Goal: Task Accomplishment & Management: Use online tool/utility

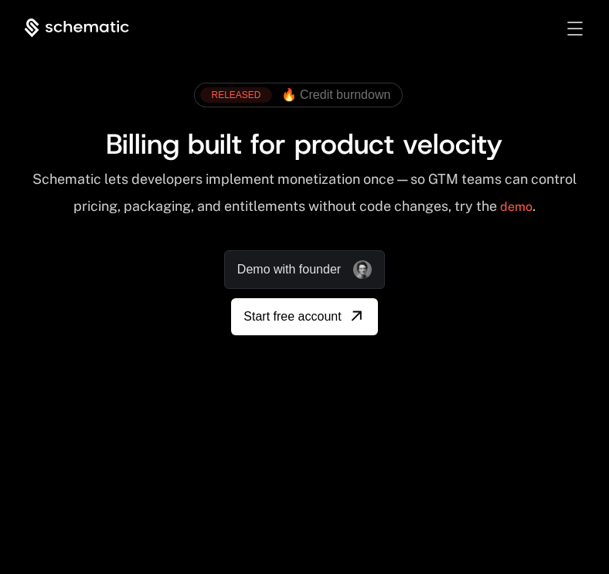
click at [337, 313] on div "RELEASED 🔥 Credit burndown Billing built for product velocity Schematic lets de…" at bounding box center [305, 205] width 560 height 260
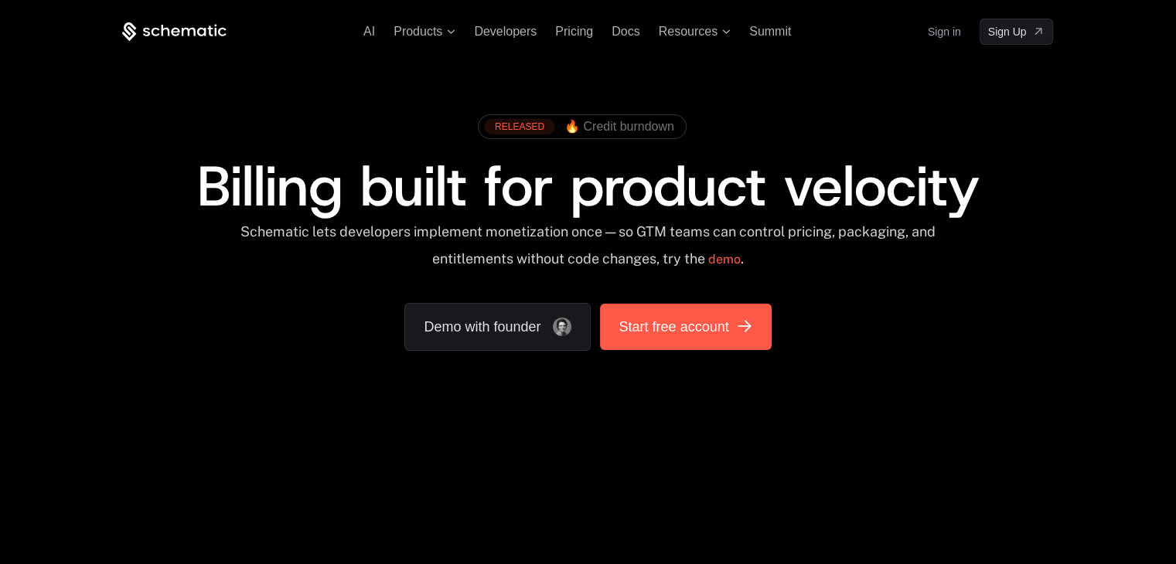
click at [608, 326] on span "Start free account" at bounding box center [673, 327] width 110 height 22
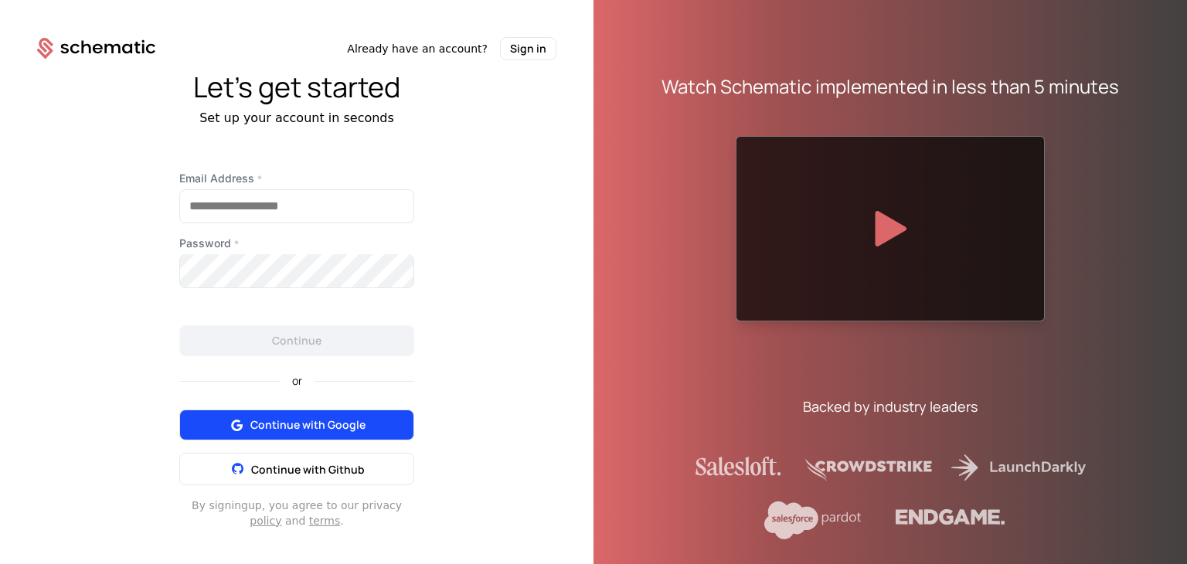
click at [287, 428] on span "Continue with Google" at bounding box center [307, 424] width 115 height 15
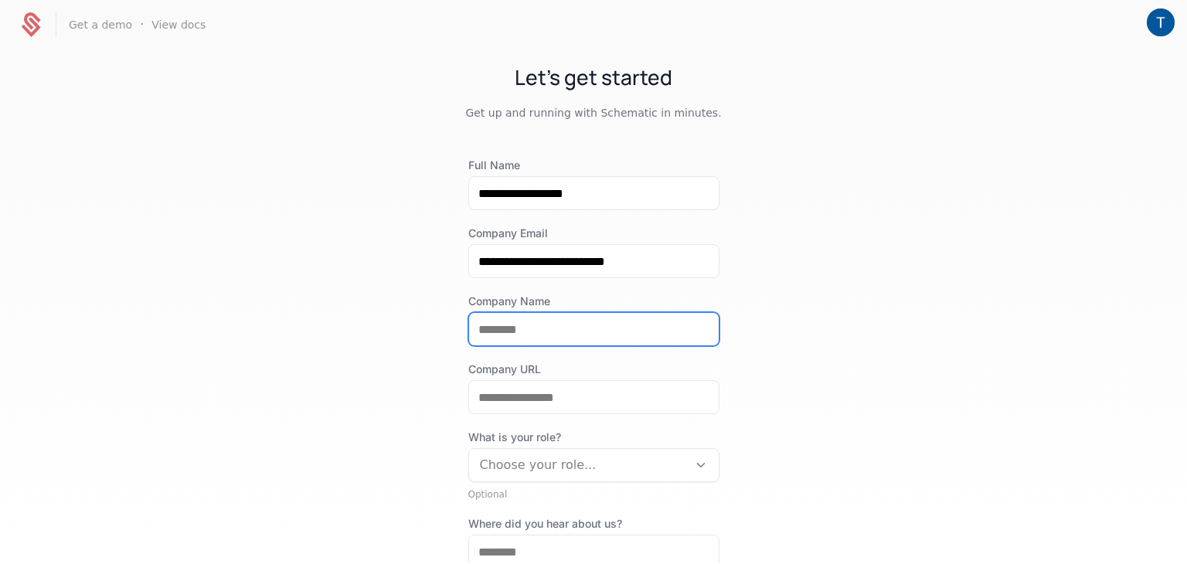
click at [546, 323] on input "Company Name" at bounding box center [594, 329] width 250 height 32
type input "********"
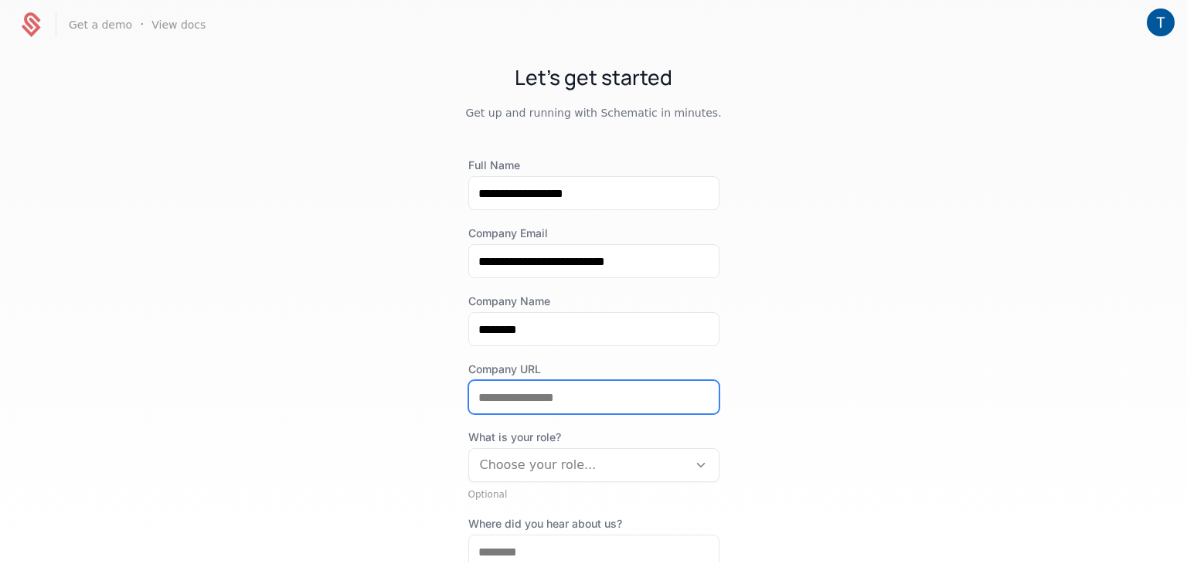
click at [533, 400] on input "Company URL" at bounding box center [594, 397] width 250 height 32
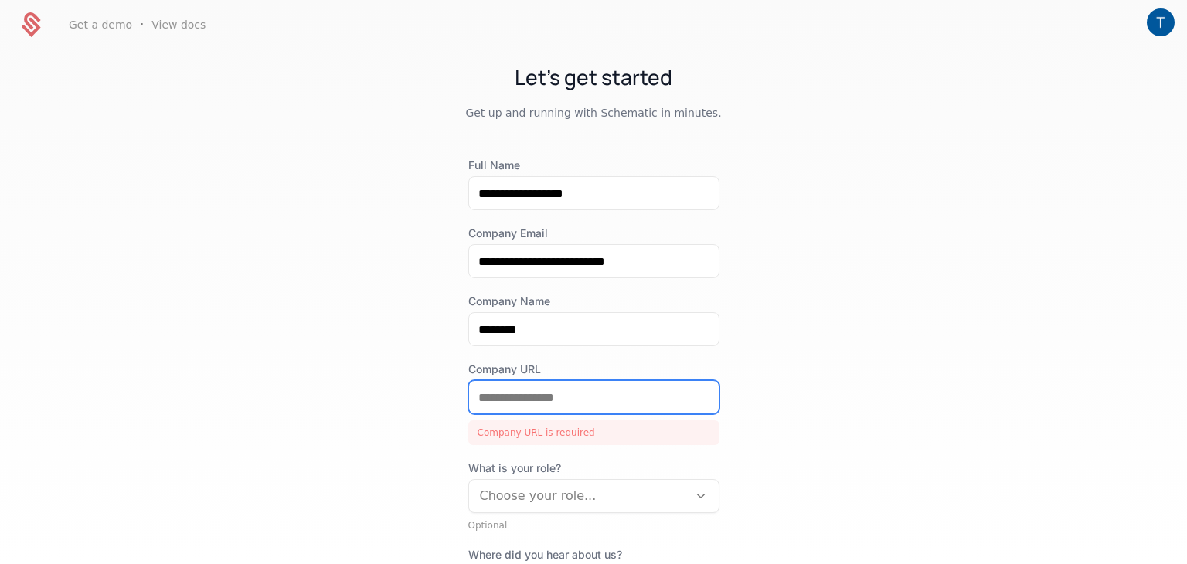
paste input "**********"
type input "**********"
paste input "**********"
click at [473, 397] on input "**********" at bounding box center [594, 397] width 250 height 32
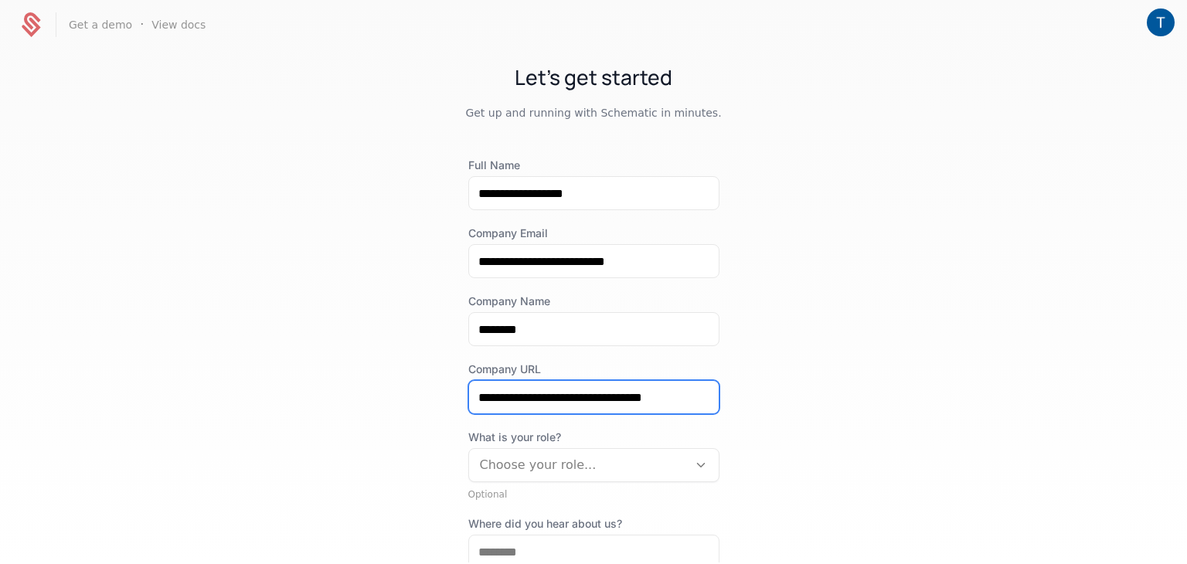
scroll to position [170, 0]
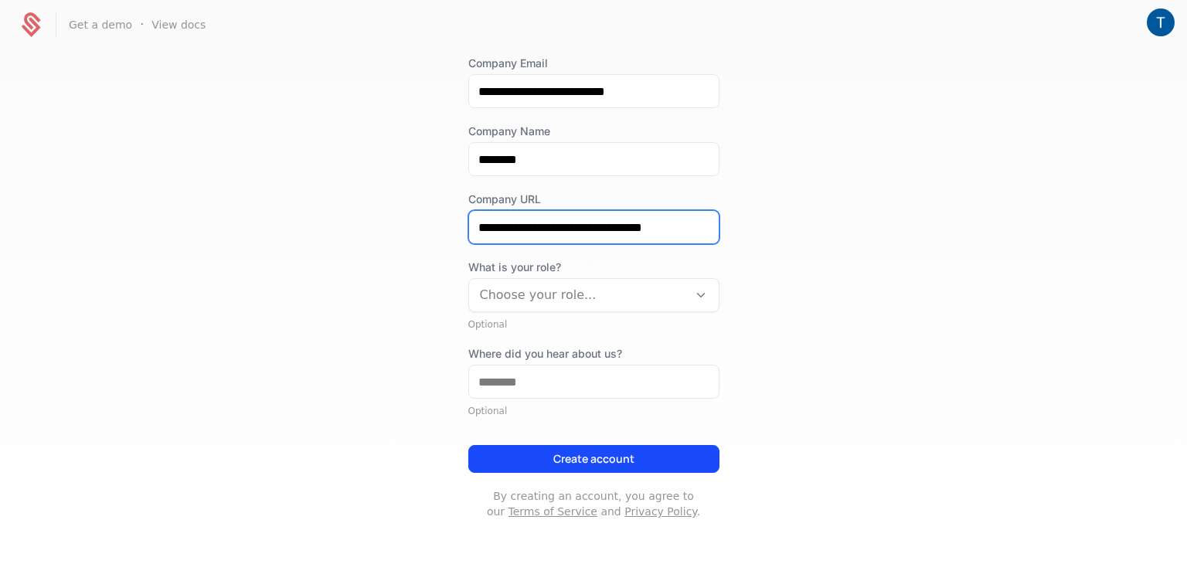
type input "**********"
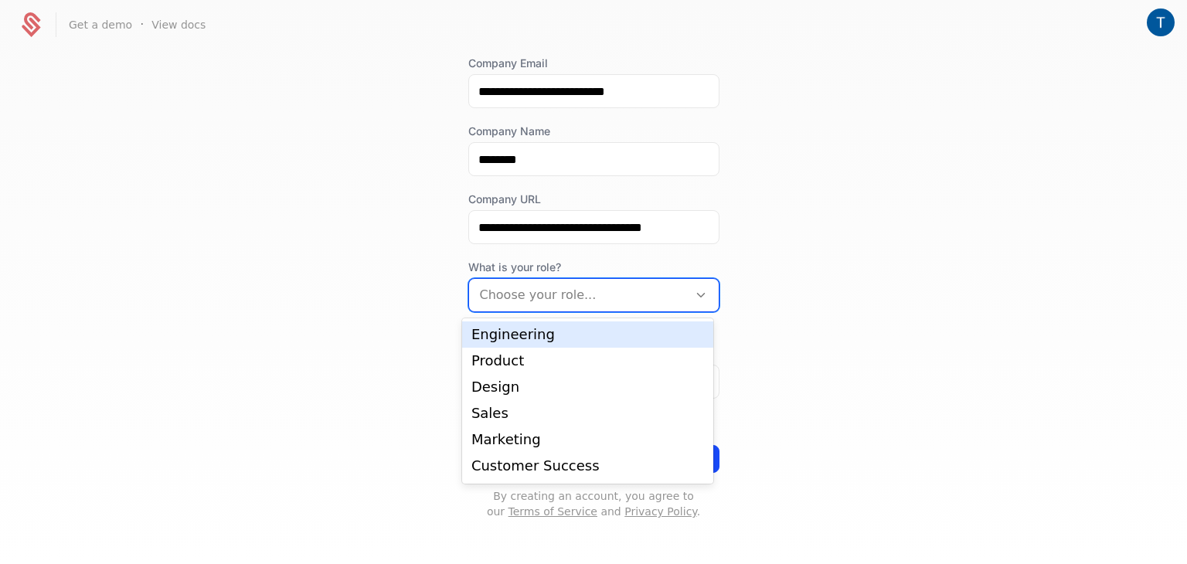
click at [570, 296] on div at bounding box center [578, 295] width 197 height 22
click at [547, 341] on div "Engineering" at bounding box center [587, 335] width 233 height 14
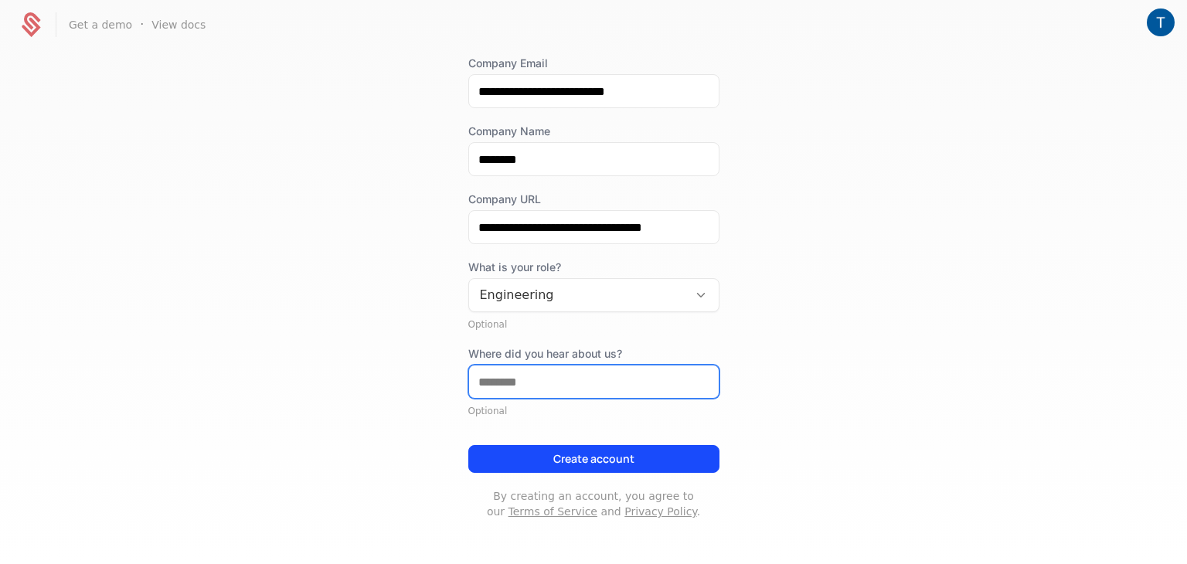
click at [529, 390] on input "Where did you hear about us?" at bounding box center [594, 382] width 250 height 32
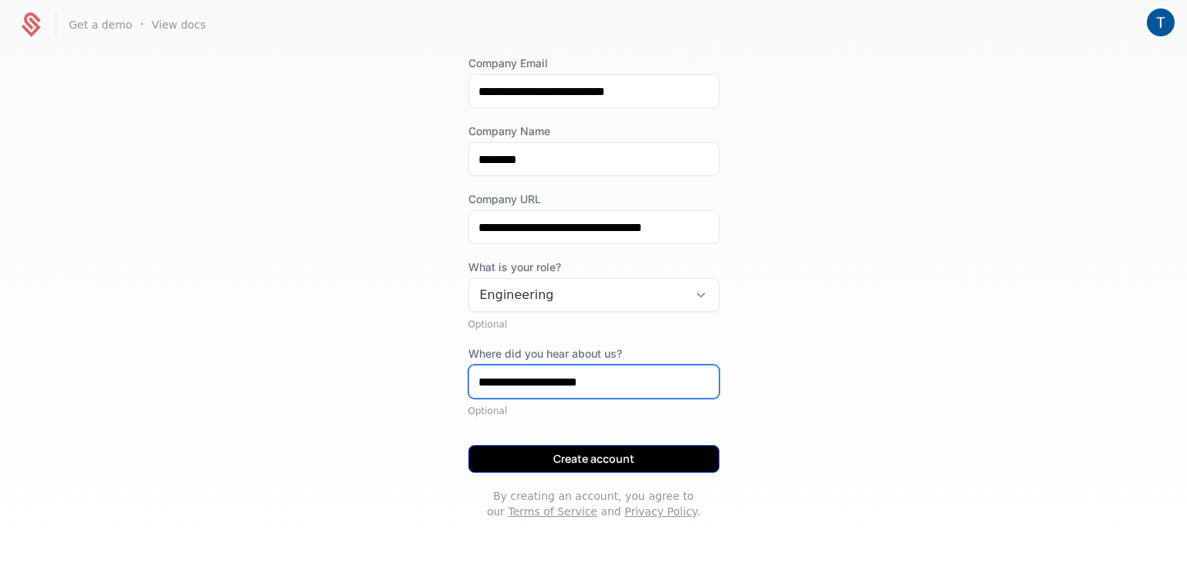
type input "**********"
click at [579, 458] on button "Create account" at bounding box center [593, 459] width 251 height 28
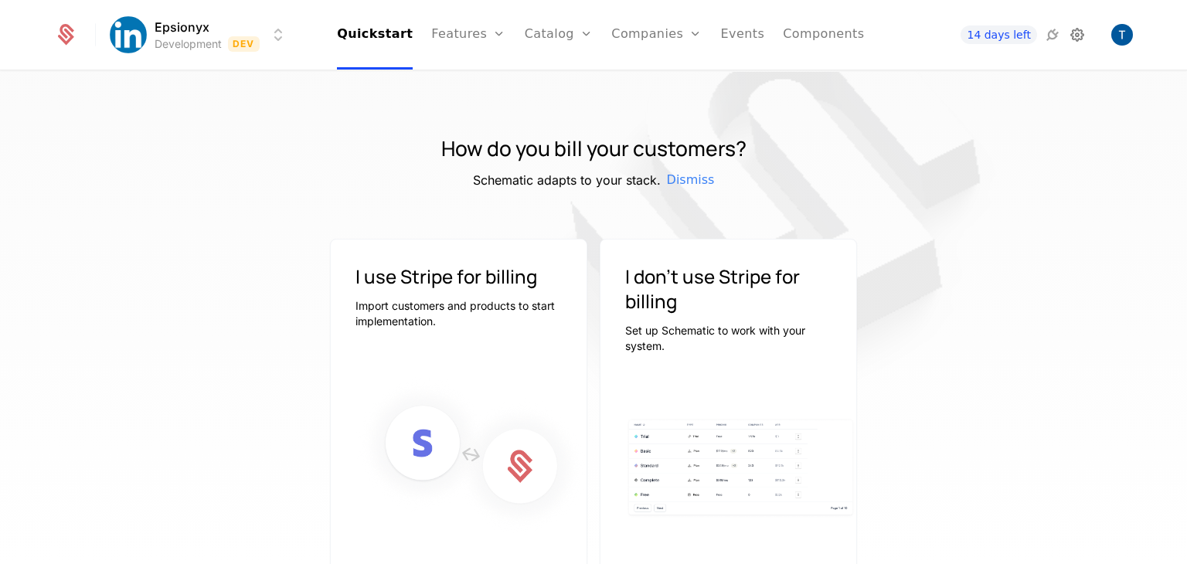
click at [1071, 32] on icon at bounding box center [1077, 35] width 19 height 19
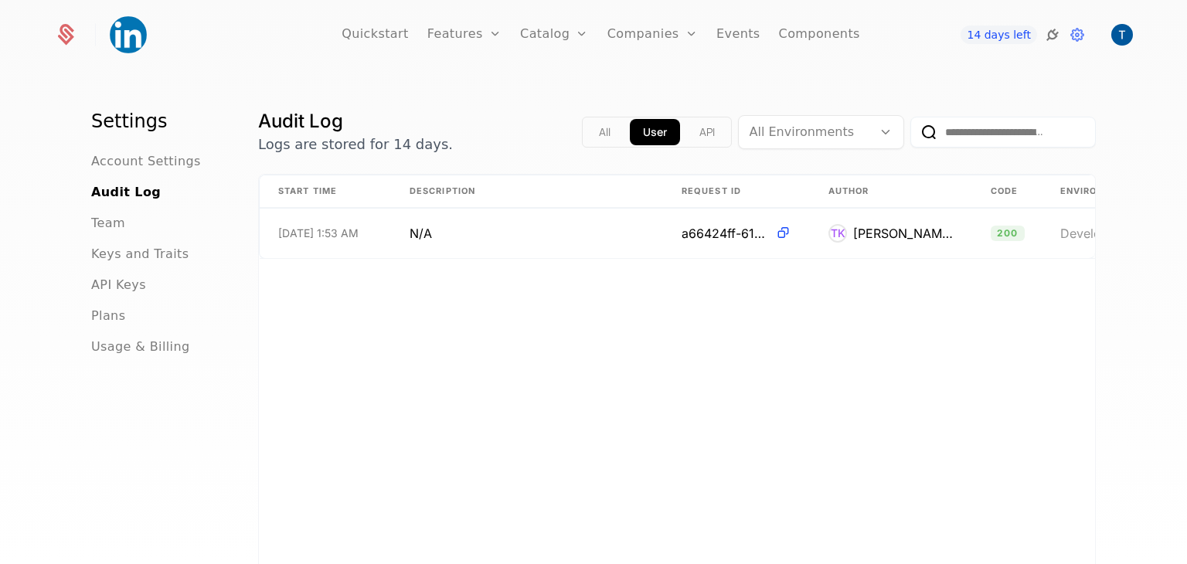
click at [1058, 33] on icon at bounding box center [1052, 35] width 19 height 19
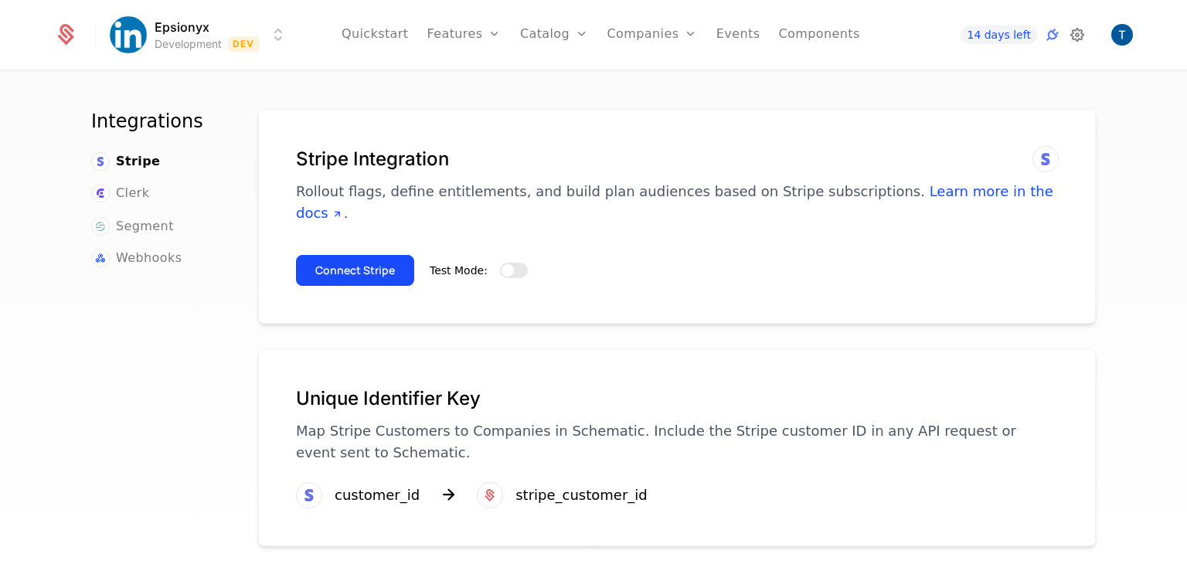
click at [1073, 34] on icon at bounding box center [1077, 35] width 19 height 19
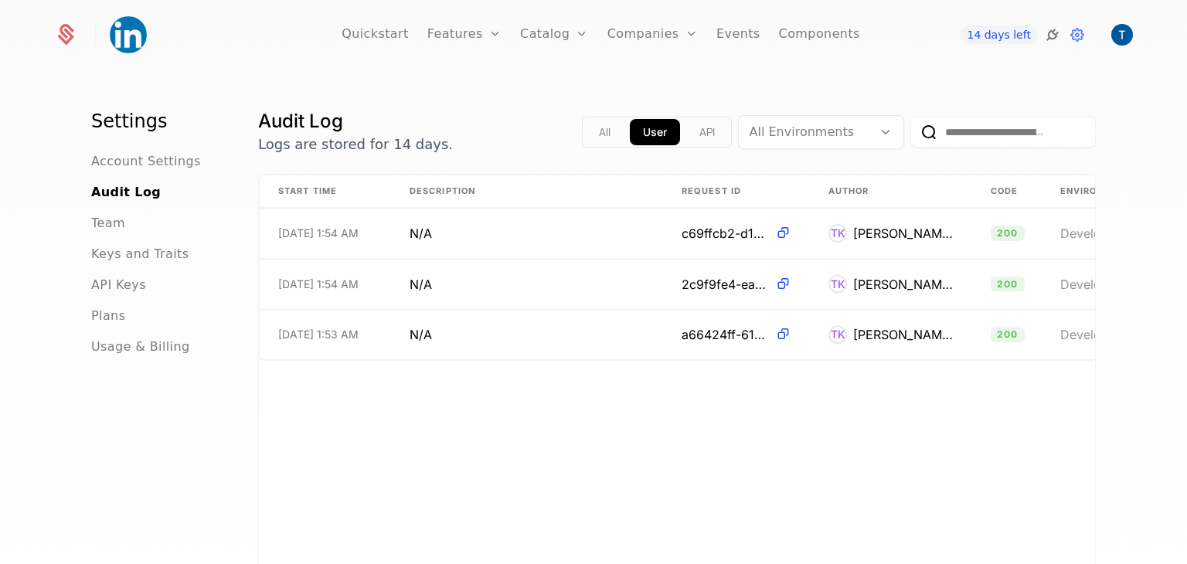
click at [1048, 35] on icon at bounding box center [1052, 35] width 19 height 19
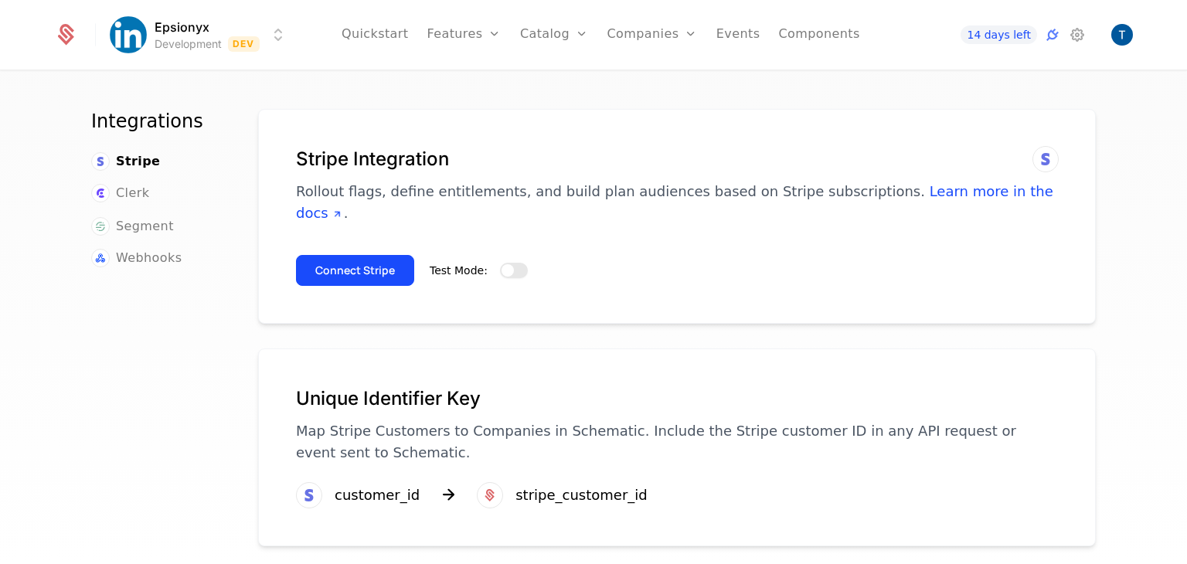
click at [501, 263] on button "Test Mode:" at bounding box center [514, 270] width 28 height 15
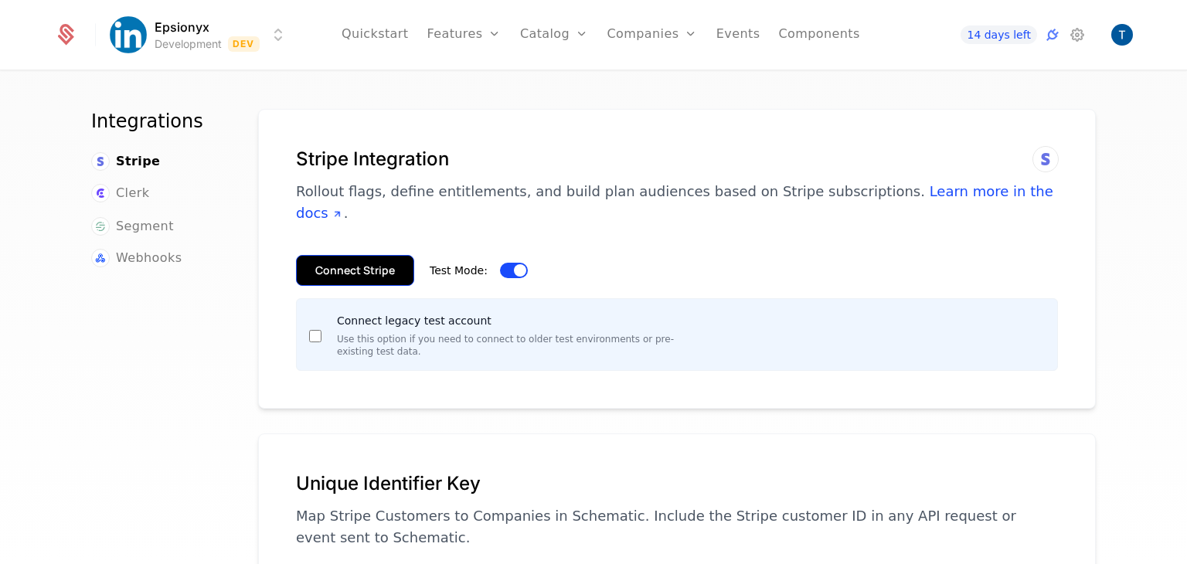
click at [338, 255] on button "Connect Stripe" at bounding box center [355, 270] width 118 height 31
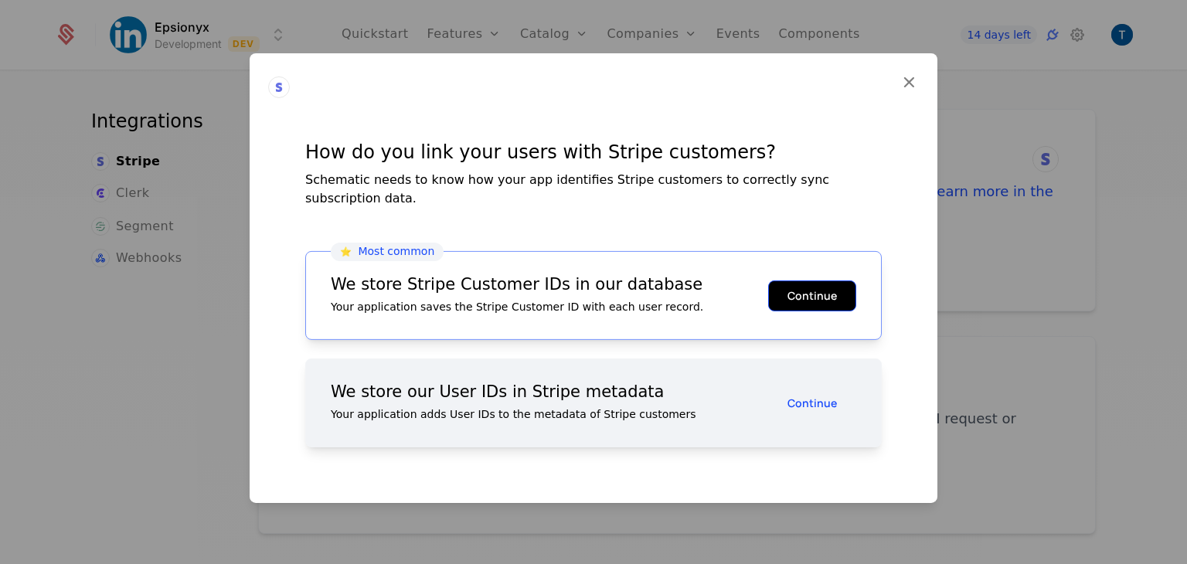
click at [822, 293] on button "Continue" at bounding box center [812, 295] width 88 height 31
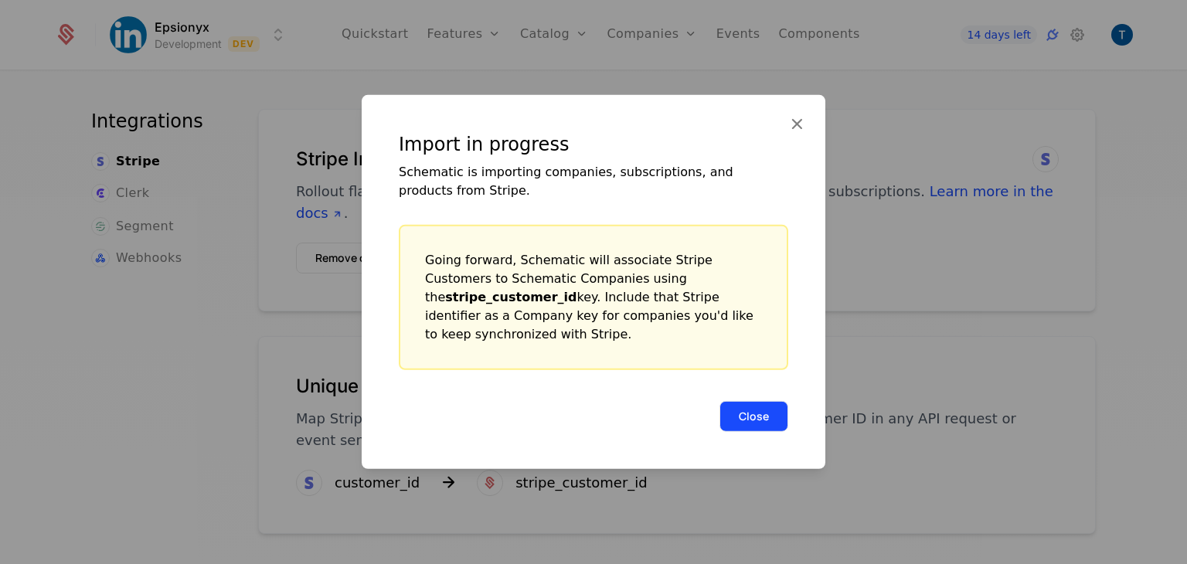
click at [751, 418] on button "Close" at bounding box center [754, 416] width 69 height 31
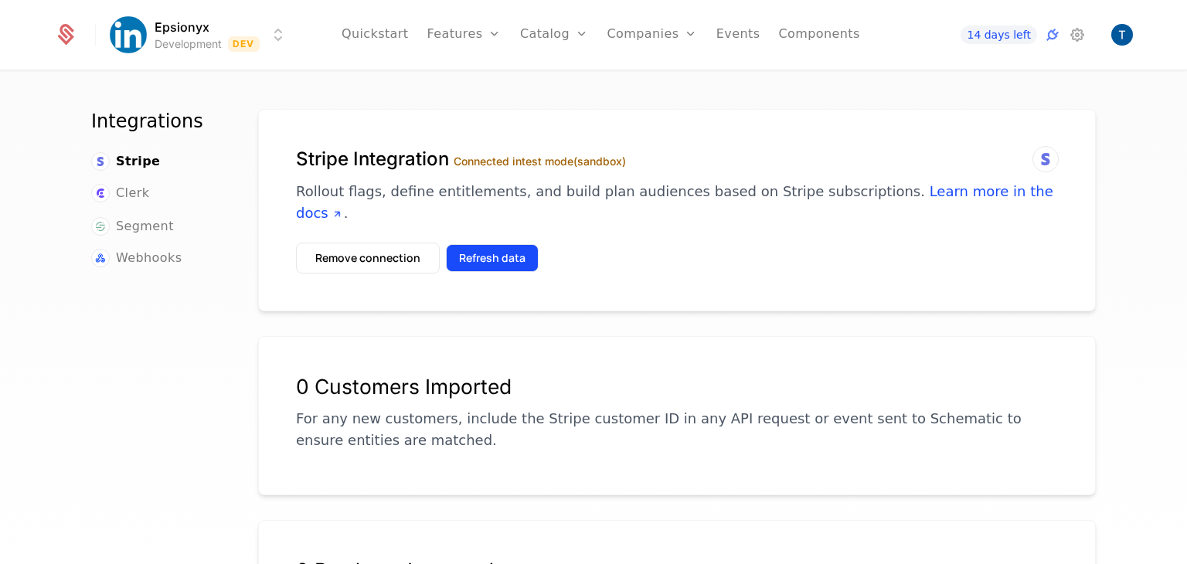
click at [477, 244] on button "Refresh data" at bounding box center [492, 258] width 93 height 28
click at [495, 244] on button "Refresh data" at bounding box center [492, 258] width 93 height 28
click at [460, 244] on button "Refresh data" at bounding box center [492, 258] width 93 height 28
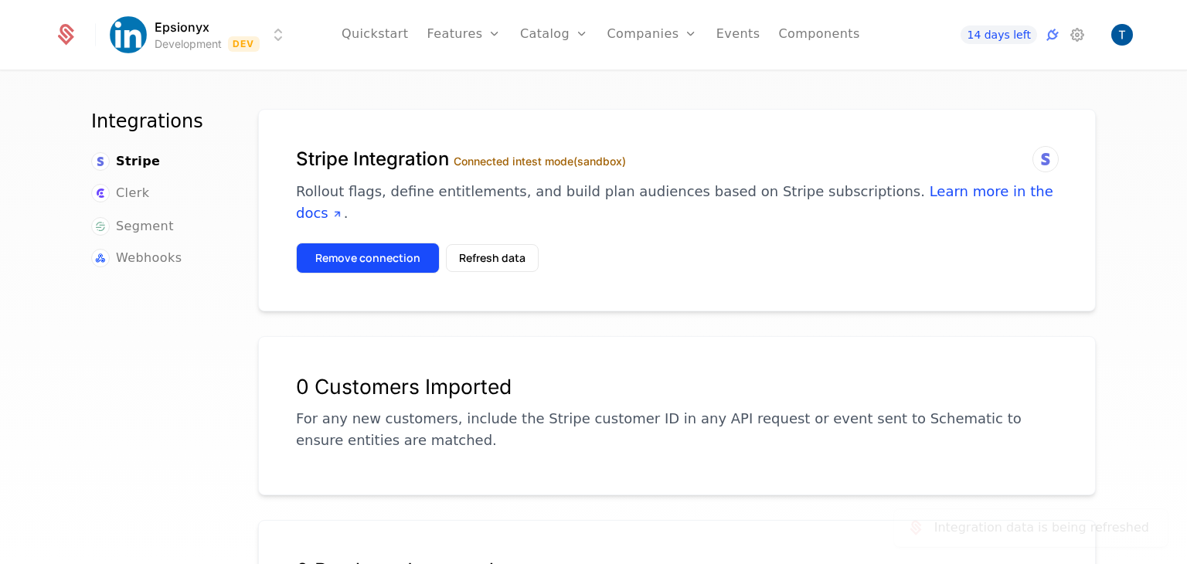
click at [395, 243] on button "Remove connection" at bounding box center [368, 258] width 144 height 31
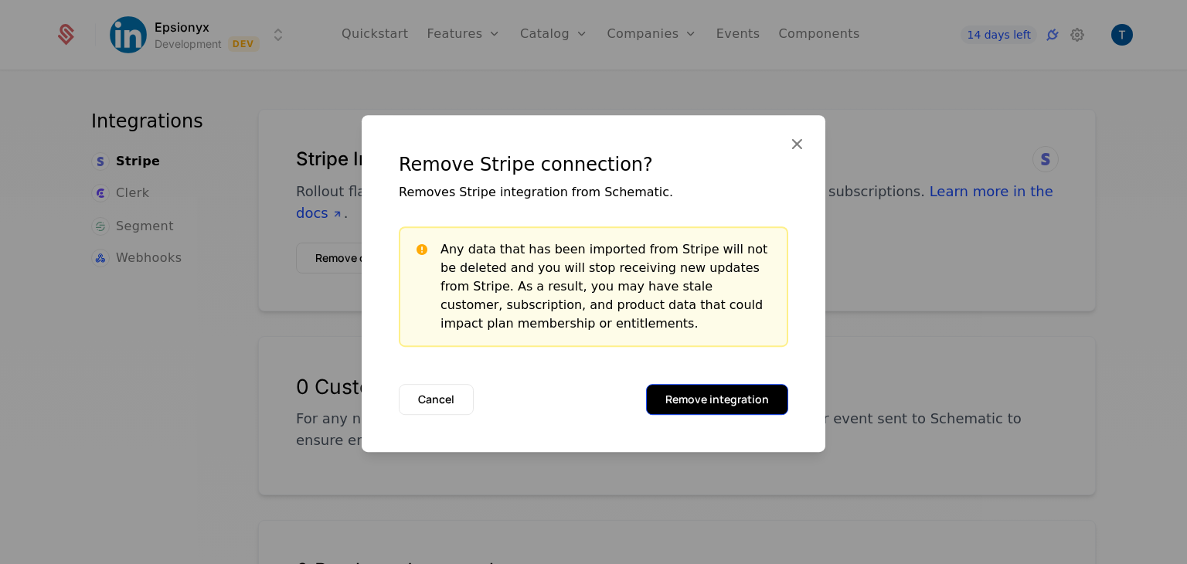
click at [736, 395] on button "Remove integration" at bounding box center [717, 399] width 142 height 31
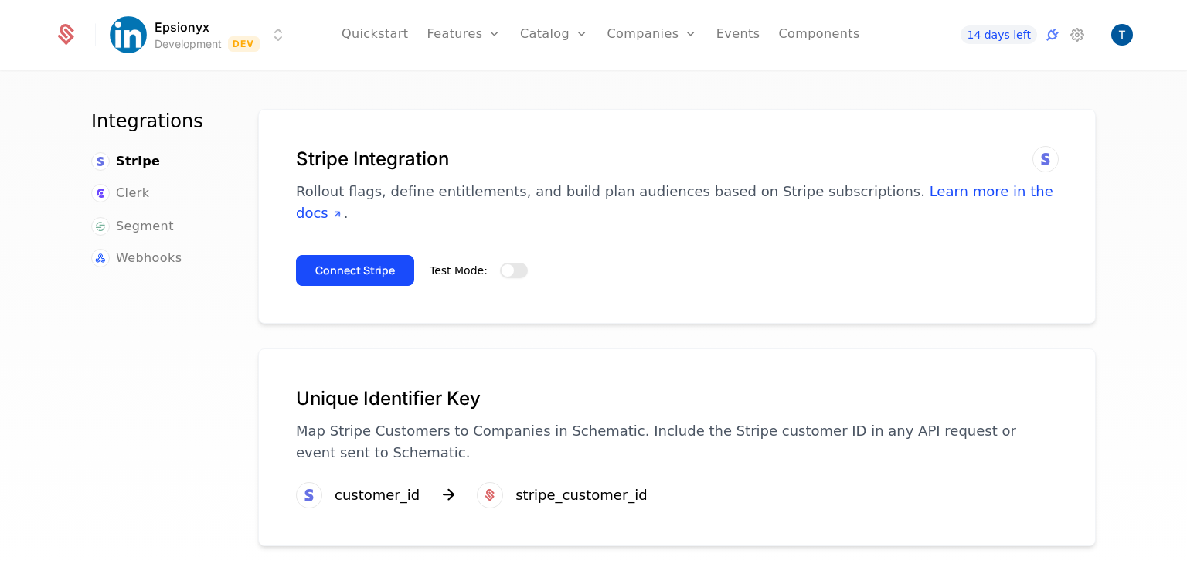
click at [502, 263] on button "Test Mode:" at bounding box center [514, 270] width 28 height 15
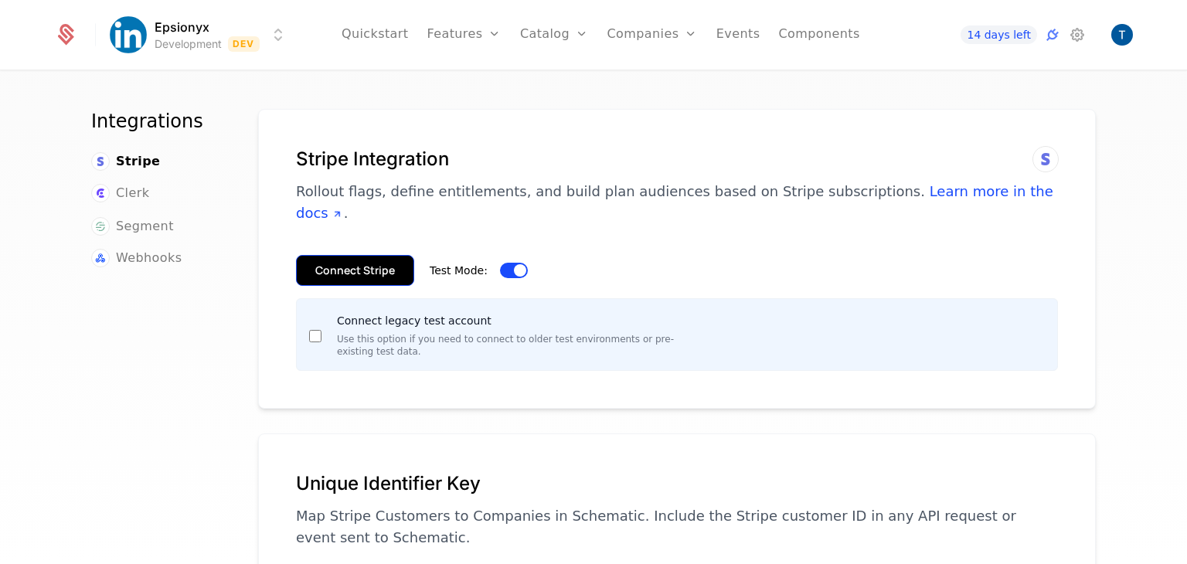
click at [346, 255] on button "Connect Stripe" at bounding box center [355, 270] width 118 height 31
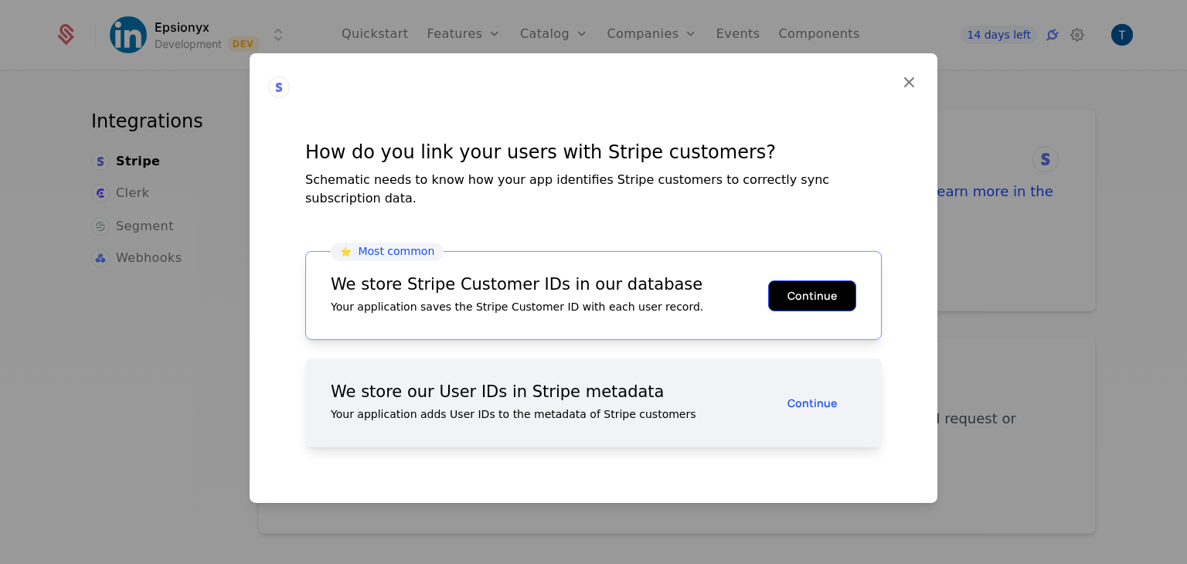
click at [819, 284] on button "Continue" at bounding box center [812, 295] width 88 height 31
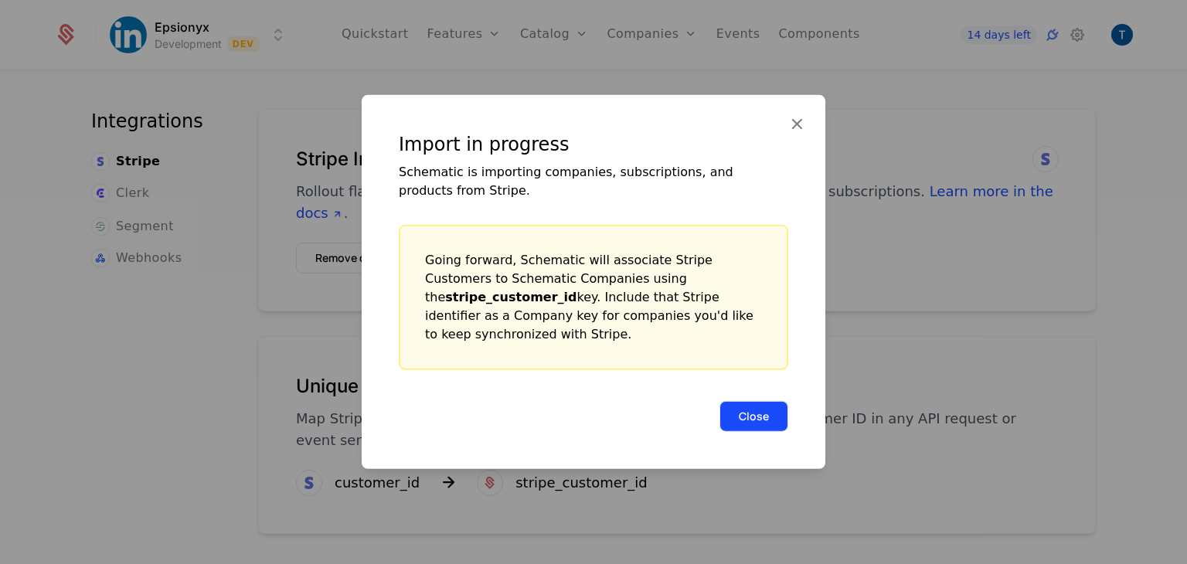
click at [763, 406] on button "Close" at bounding box center [754, 416] width 69 height 31
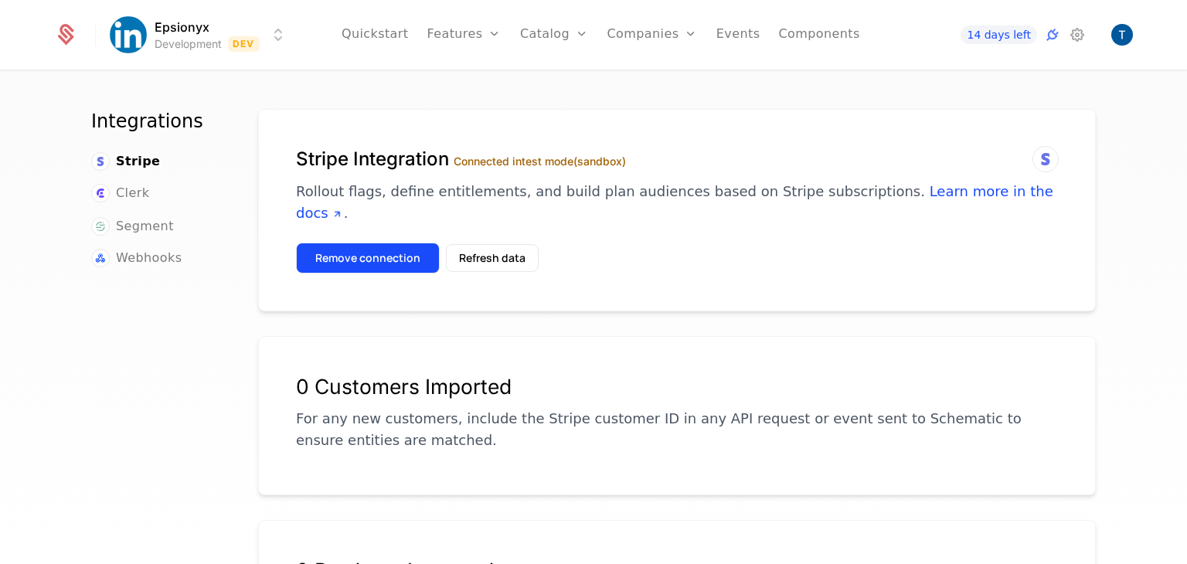
click at [368, 243] on button "Remove connection" at bounding box center [368, 258] width 144 height 31
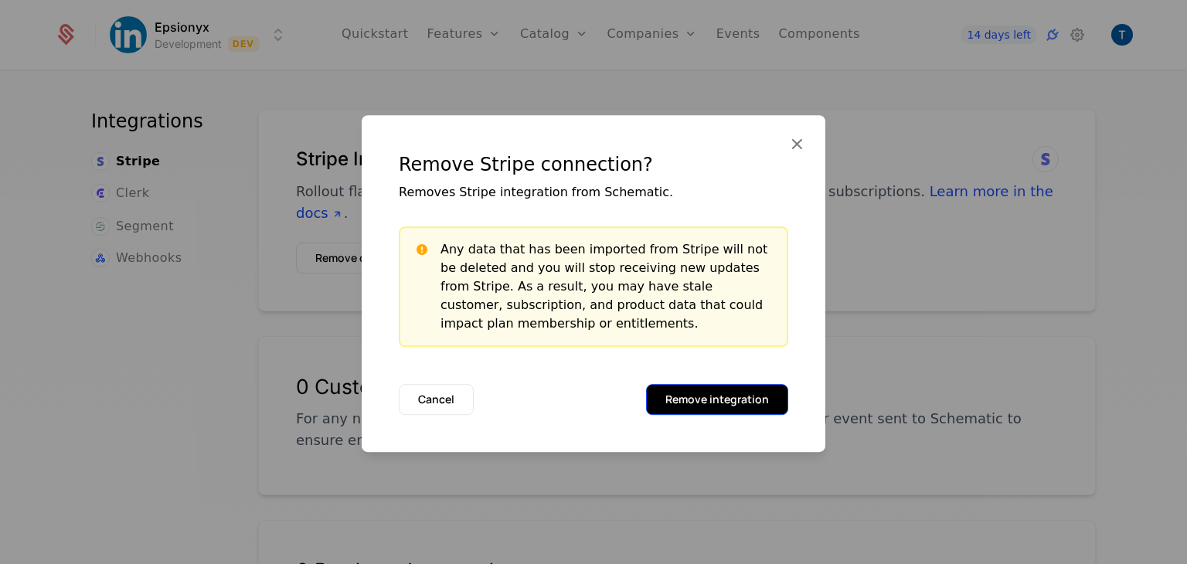
click at [672, 393] on button "Remove integration" at bounding box center [717, 399] width 142 height 31
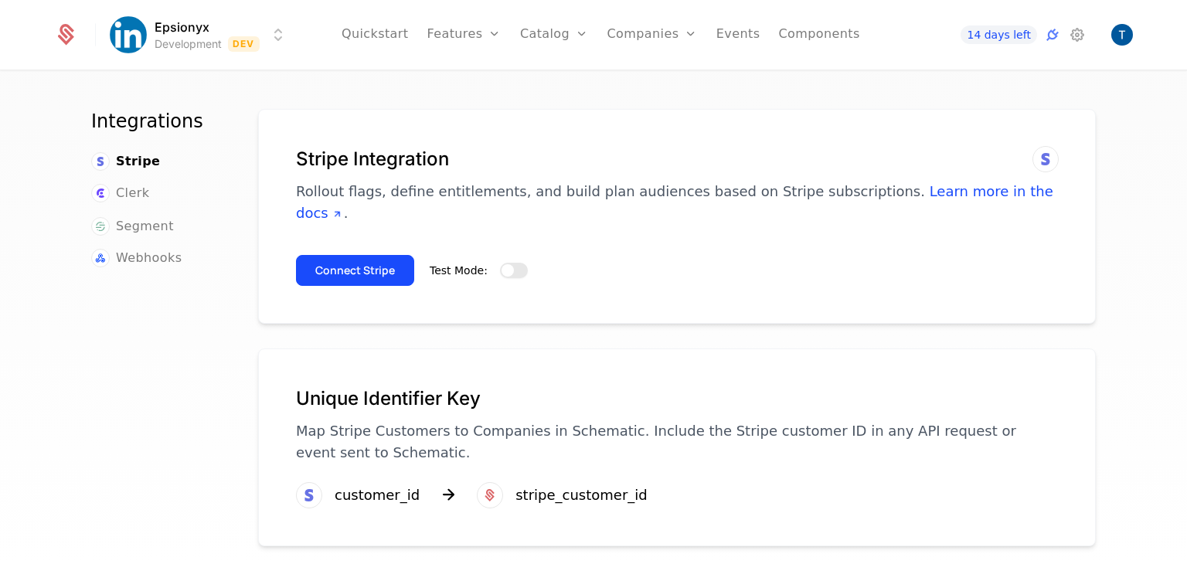
click at [502, 264] on span "button" at bounding box center [508, 270] width 12 height 12
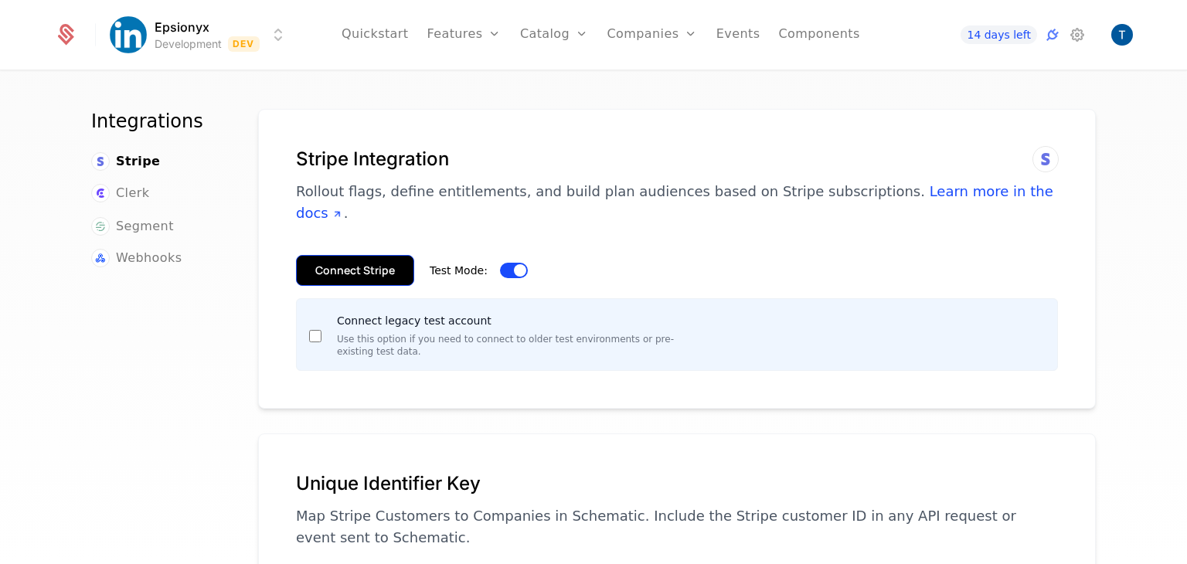
click at [386, 255] on button "Connect Stripe" at bounding box center [355, 270] width 118 height 31
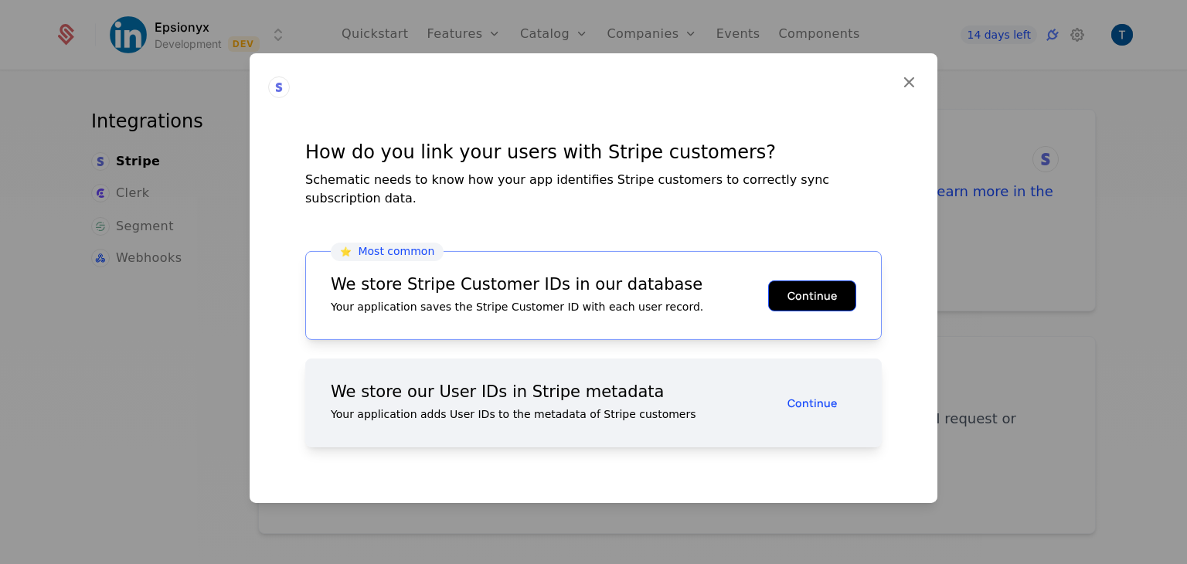
click at [793, 281] on button "Continue" at bounding box center [812, 295] width 88 height 31
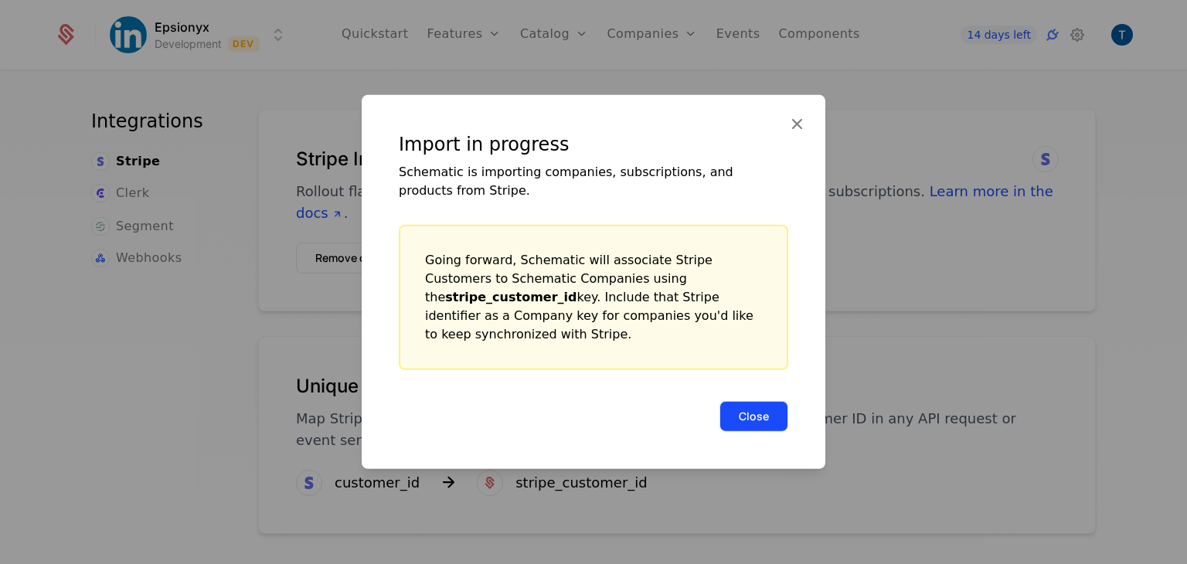
click at [758, 402] on button "Close" at bounding box center [754, 416] width 69 height 31
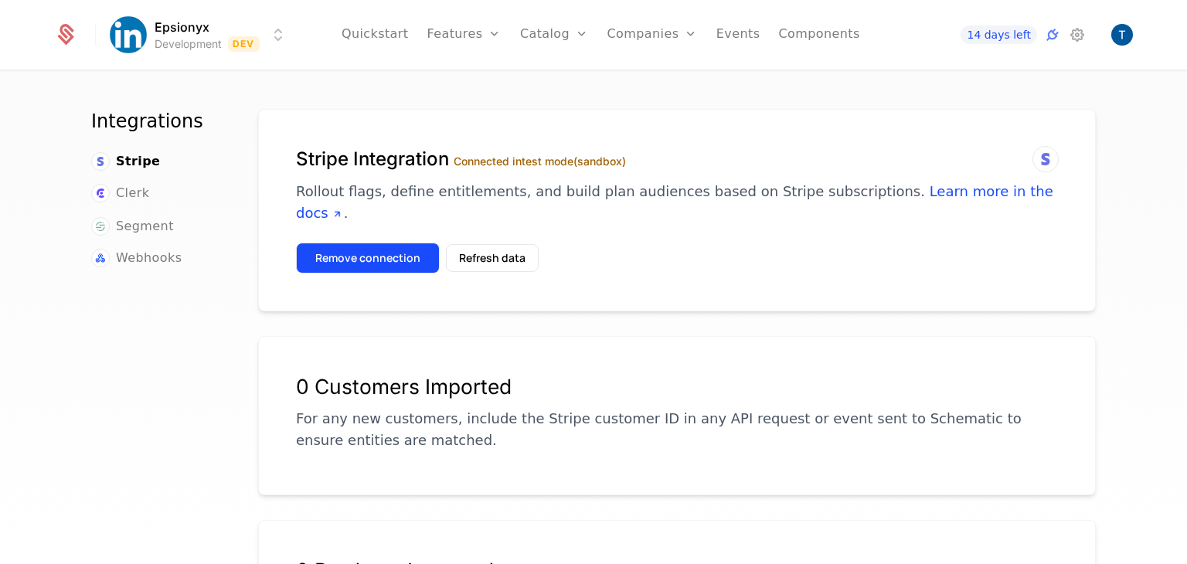
click at [376, 243] on button "Remove connection" at bounding box center [368, 258] width 144 height 31
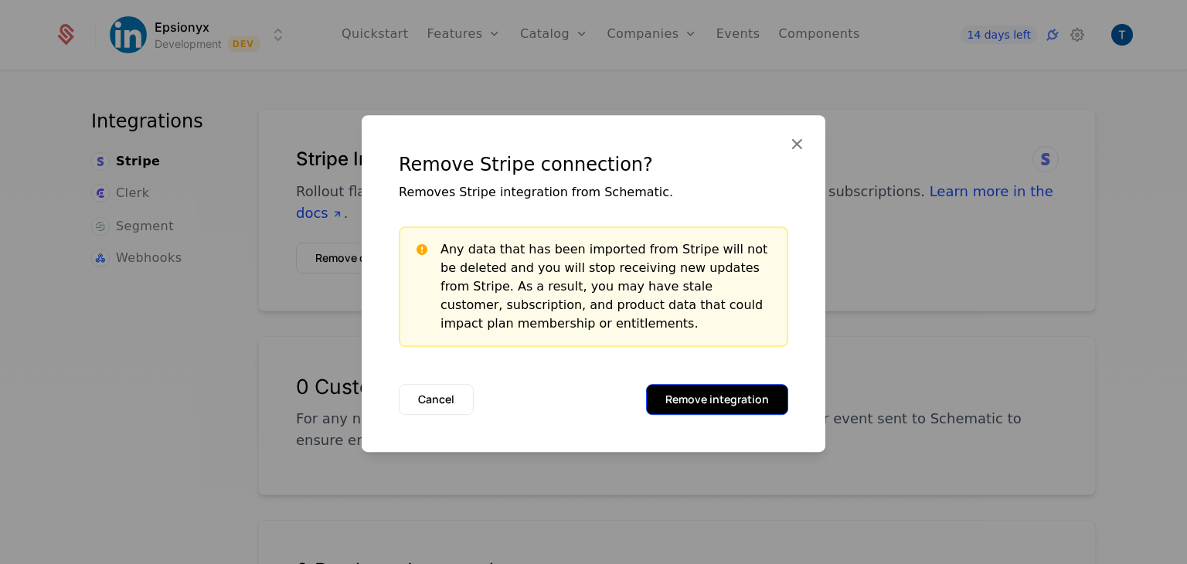
click at [693, 393] on button "Remove integration" at bounding box center [717, 399] width 142 height 31
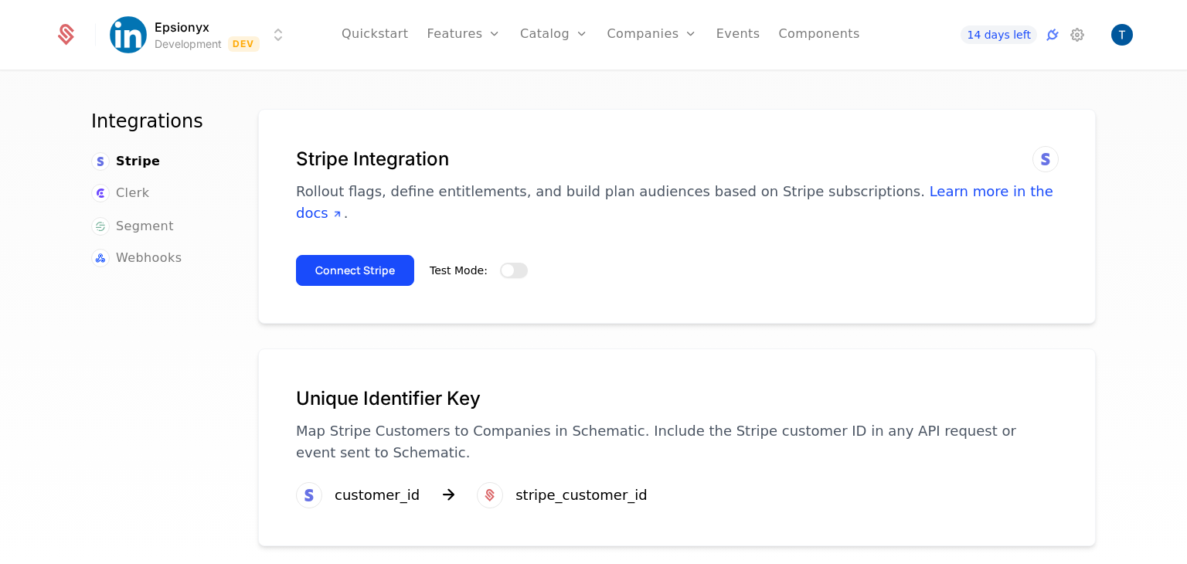
click at [502, 264] on span "button" at bounding box center [508, 270] width 12 height 12
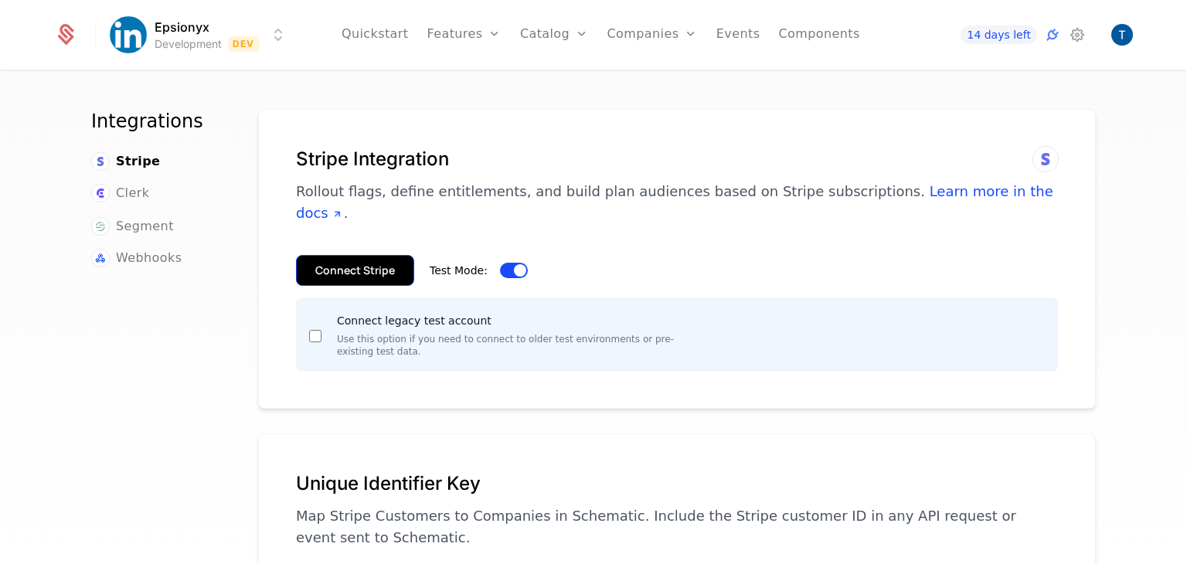
click at [350, 255] on button "Connect Stripe" at bounding box center [355, 270] width 118 height 31
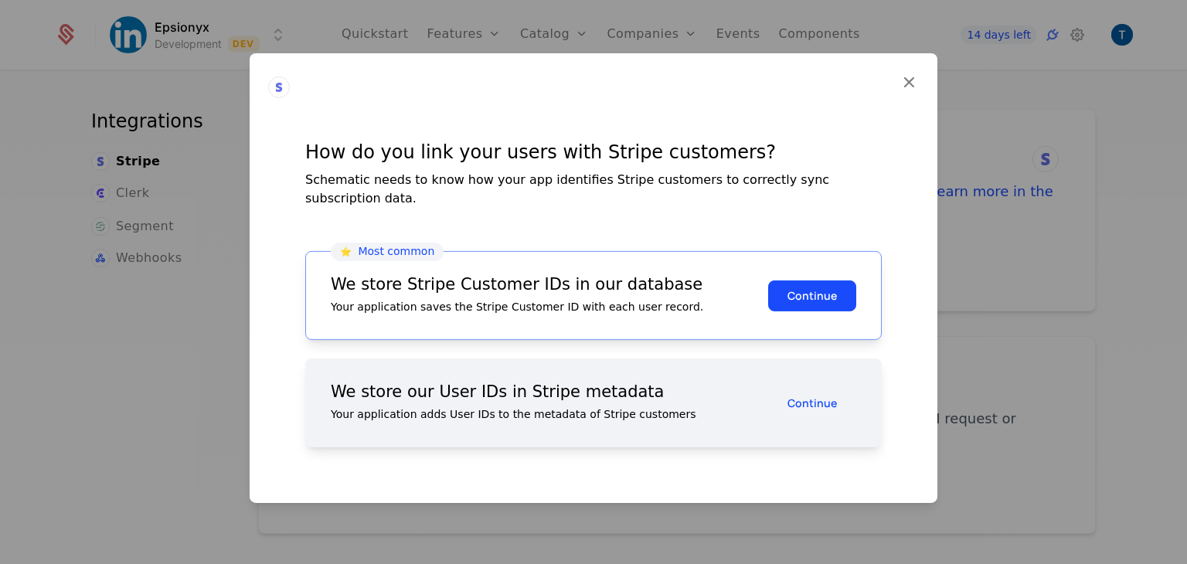
click at [668, 264] on div "⭐️ Most common We store Stripe Customer IDs in our database Your application sa…" at bounding box center [593, 295] width 577 height 89
click at [790, 282] on button "Continue" at bounding box center [812, 295] width 88 height 31
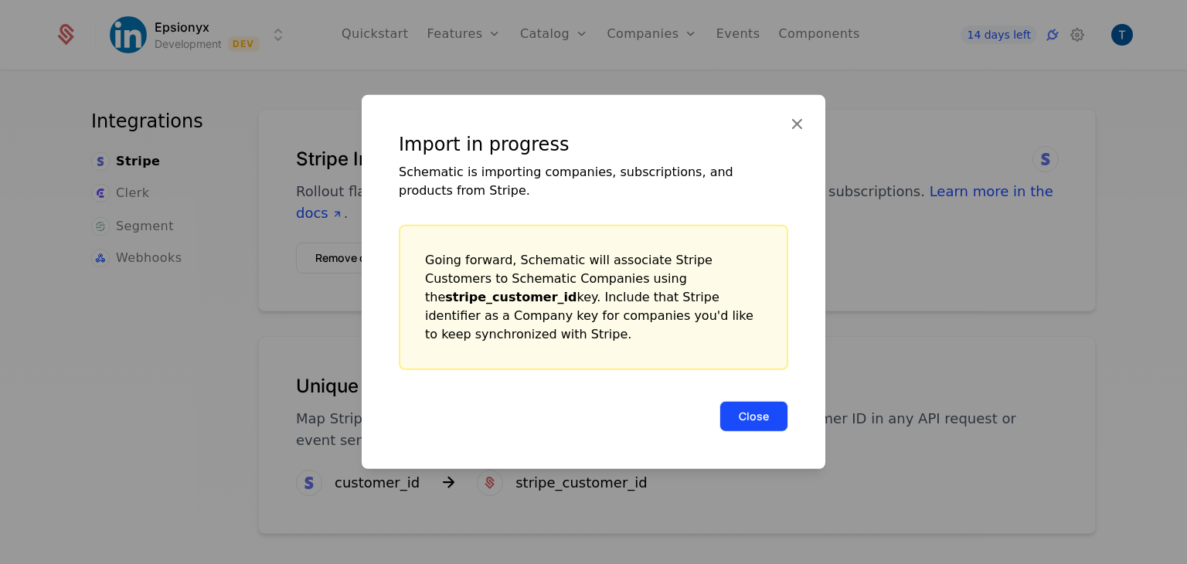
click at [736, 401] on button "Close" at bounding box center [754, 416] width 69 height 31
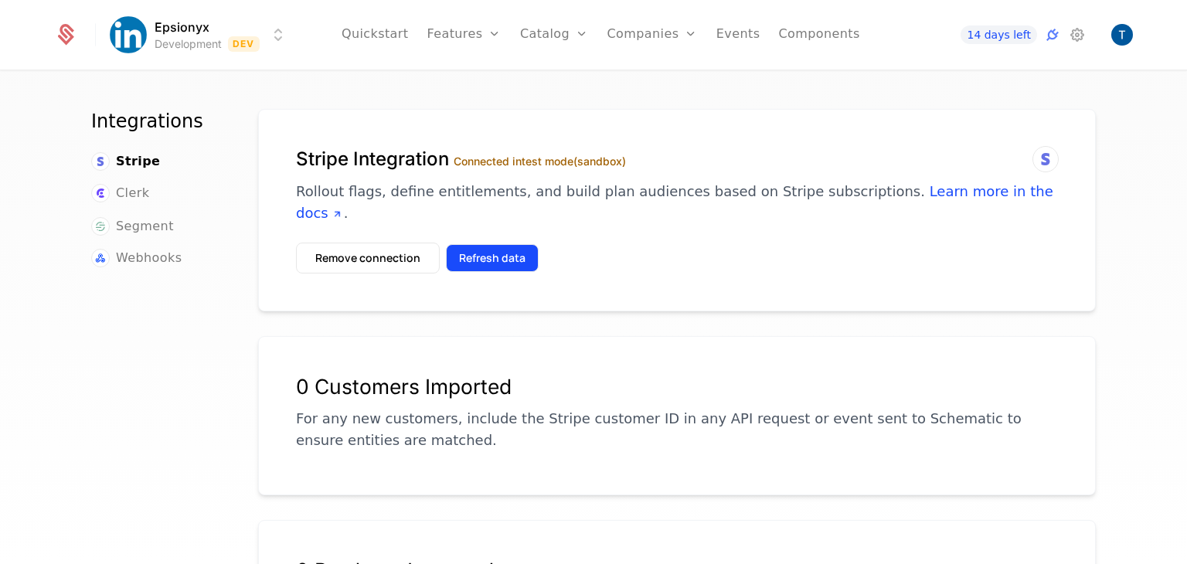
click at [492, 244] on button "Refresh data" at bounding box center [492, 258] width 93 height 28
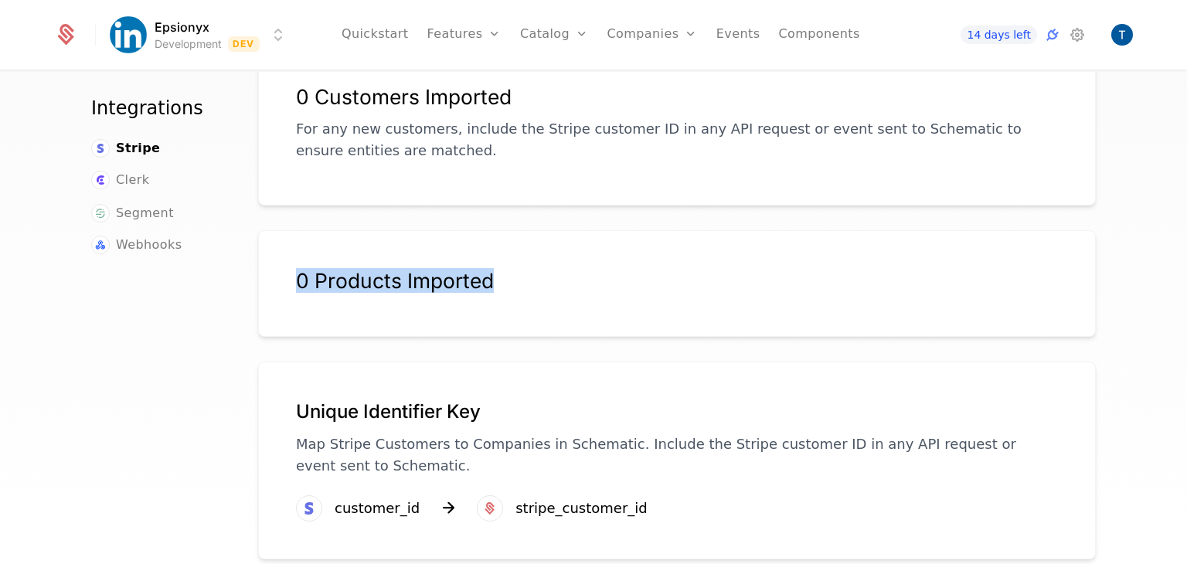
drag, startPoint x: 288, startPoint y: 255, endPoint x: 491, endPoint y: 257, distance: 202.5
click at [491, 257] on div "0 Products Imported" at bounding box center [677, 283] width 838 height 107
click at [505, 268] on div "0 Products Imported" at bounding box center [677, 280] width 762 height 25
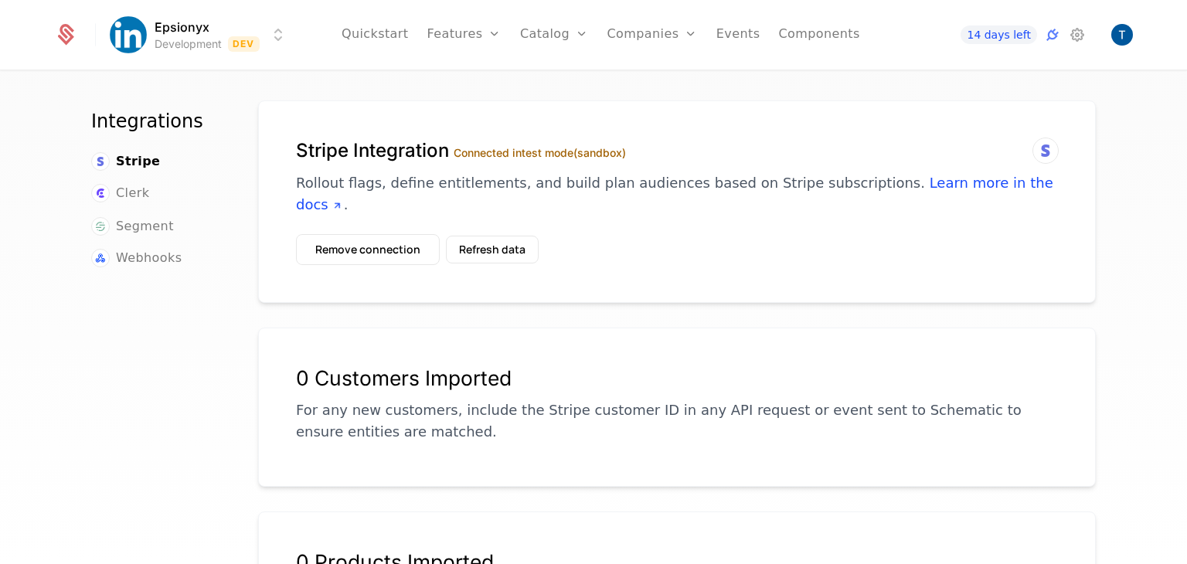
scroll to position [0, 0]
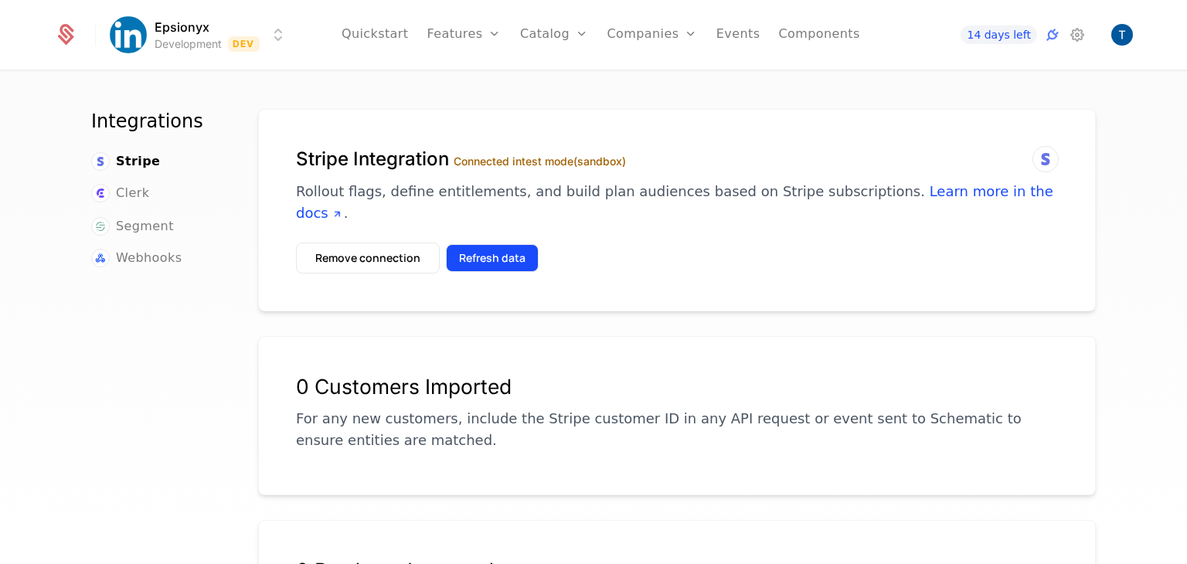
click at [501, 244] on button "Refresh data" at bounding box center [492, 258] width 93 height 28
click at [493, 244] on button "Refresh data" at bounding box center [492, 258] width 93 height 28
click at [466, 244] on button "Refresh data" at bounding box center [492, 258] width 93 height 28
click at [479, 244] on button "Refresh data" at bounding box center [492, 258] width 93 height 28
click at [495, 244] on button "Refresh data" at bounding box center [492, 258] width 93 height 28
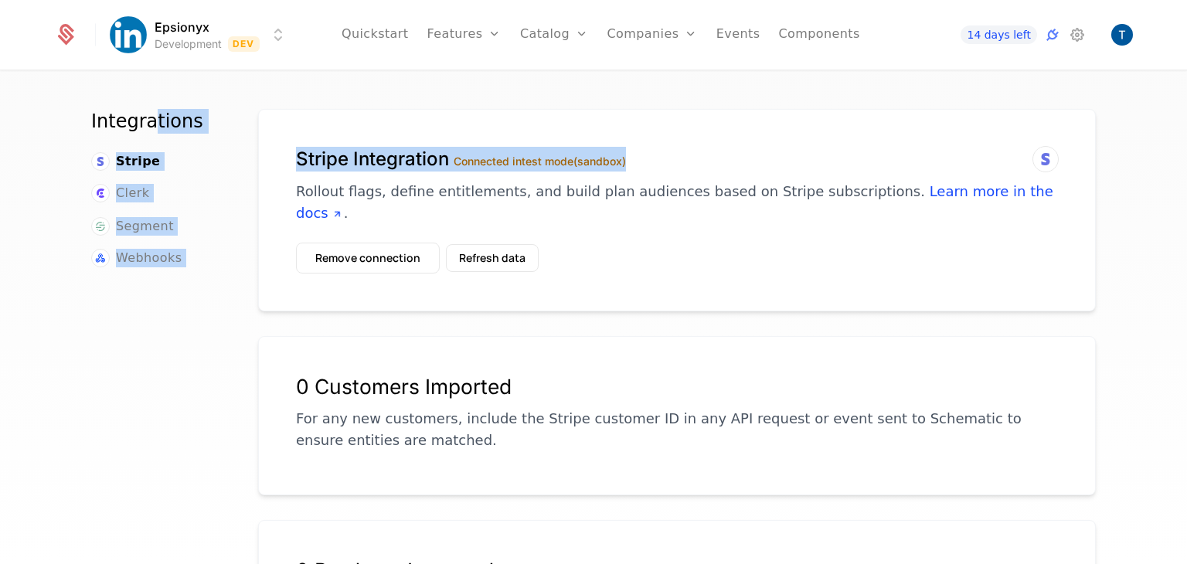
drag, startPoint x: 139, startPoint y: 125, endPoint x: 976, endPoint y: -67, distance: 858.9
click at [976, 0] on html "Epsionyx Development Dev Quickstart Features Features Flags Catalog Plans Add O…" at bounding box center [593, 282] width 1187 height 564
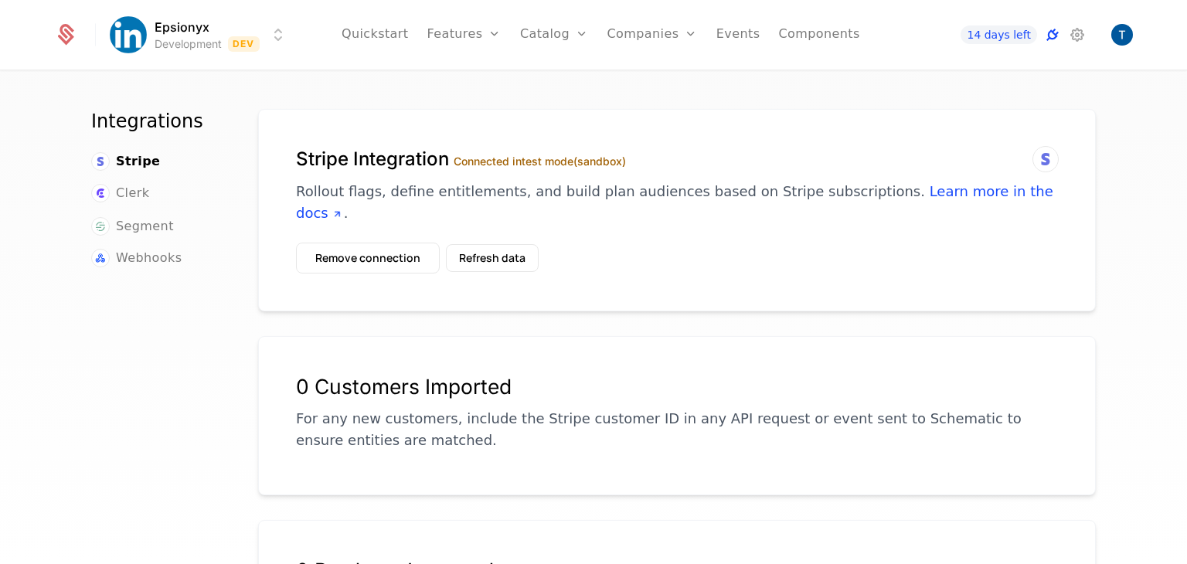
click at [1056, 32] on icon at bounding box center [1052, 35] width 19 height 19
click at [541, 32] on link "Catalog" at bounding box center [554, 35] width 69 height 70
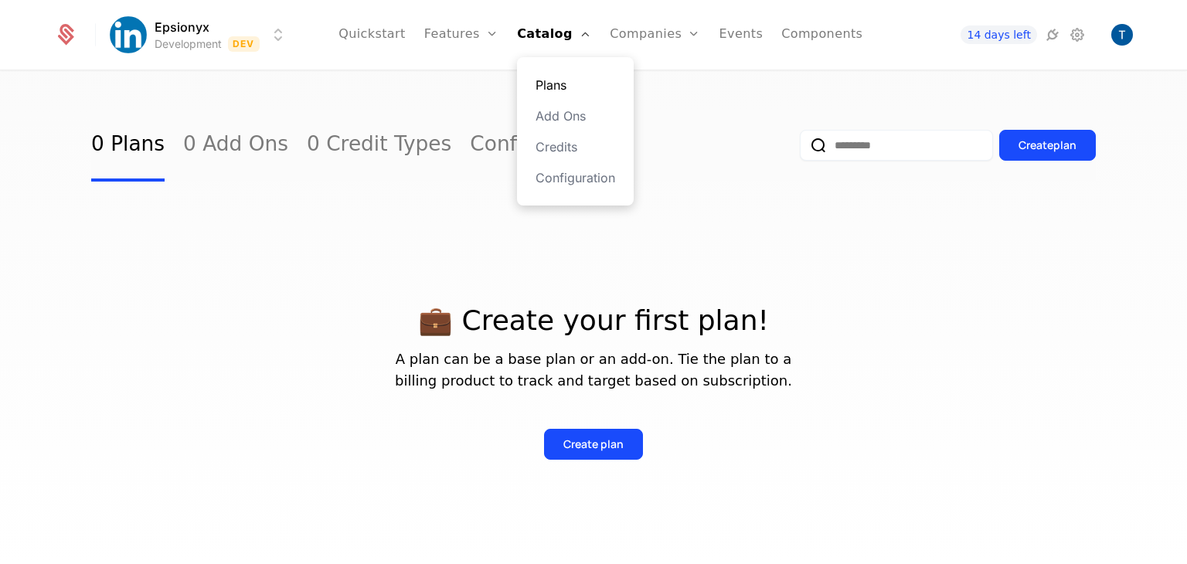
click at [550, 82] on link "Plans" at bounding box center [576, 85] width 80 height 19
click at [1054, 33] on icon at bounding box center [1052, 35] width 19 height 19
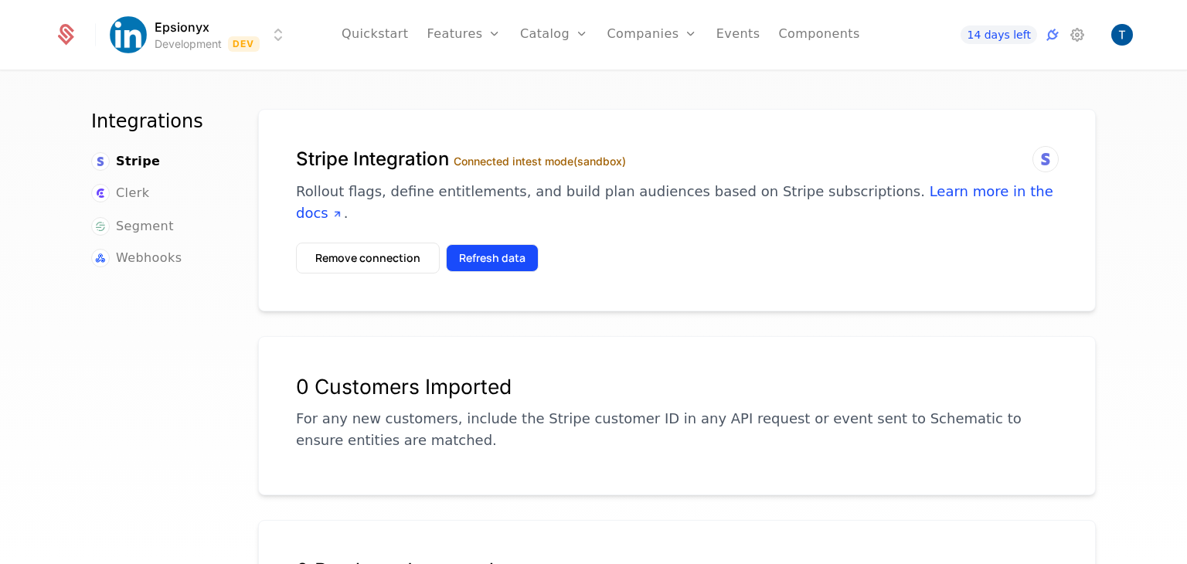
click at [464, 244] on button "Refresh data" at bounding box center [492, 258] width 93 height 28
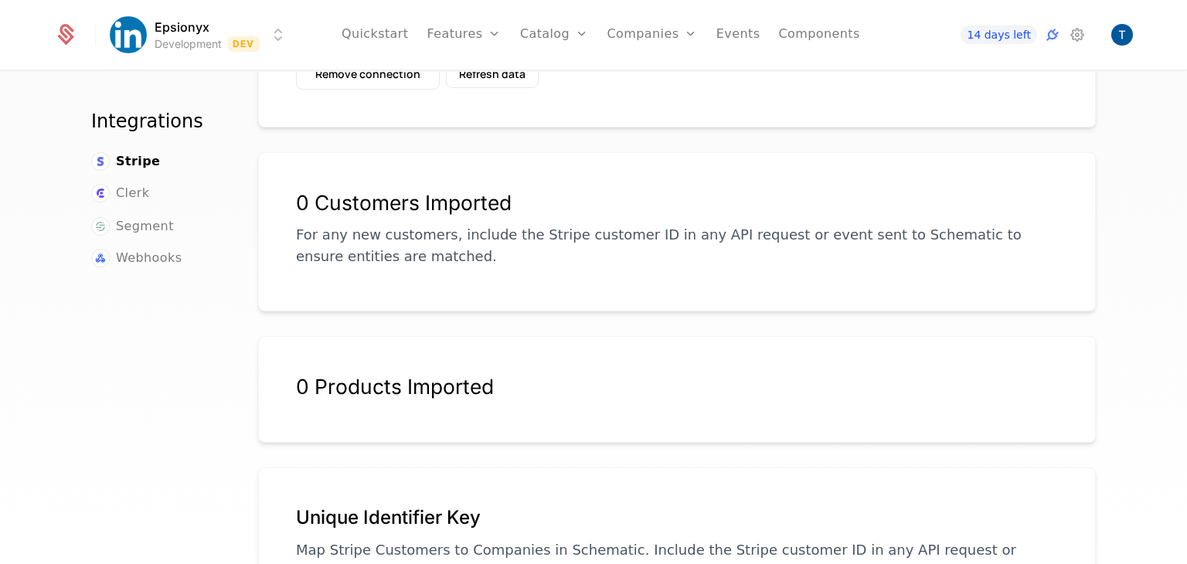
scroll to position [290, 0]
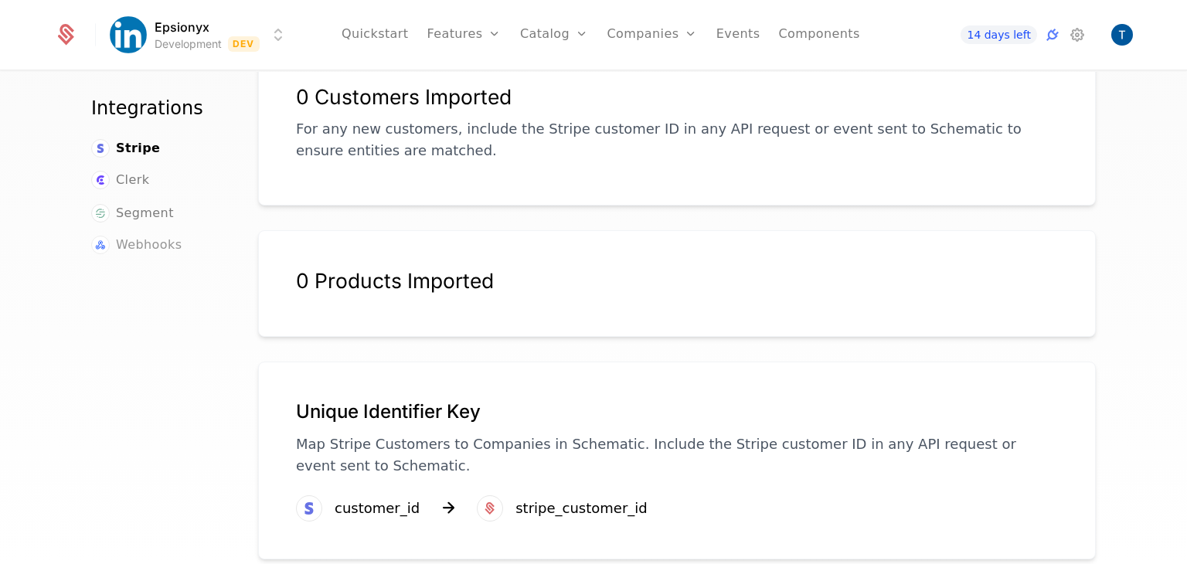
click at [159, 236] on span "Webhooks" at bounding box center [149, 245] width 66 height 19
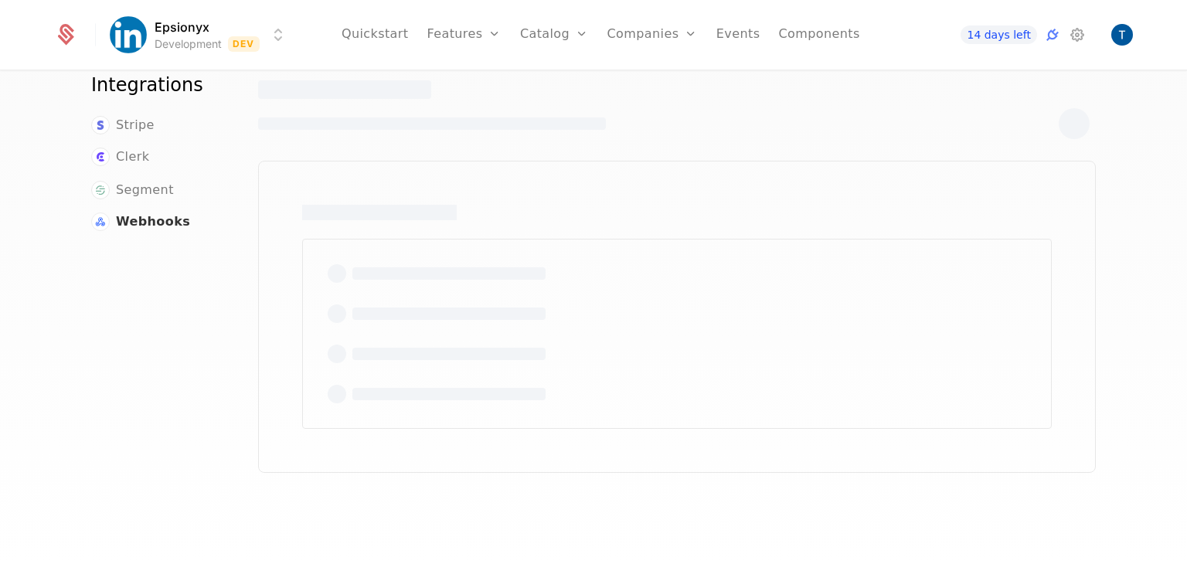
scroll to position [36, 0]
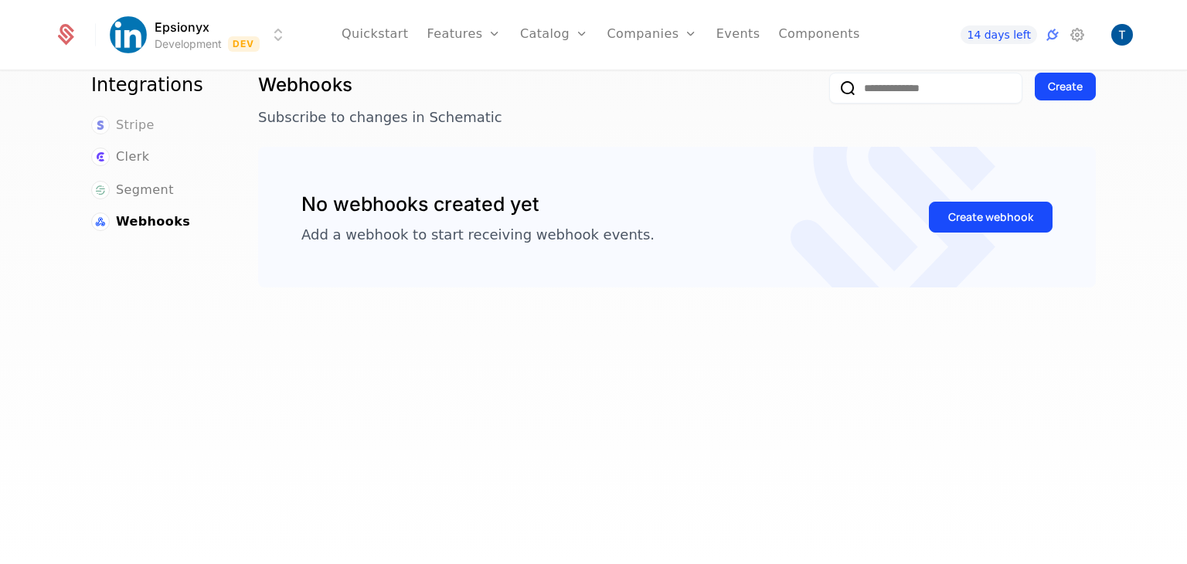
click at [121, 128] on span "Stripe" at bounding box center [135, 125] width 39 height 19
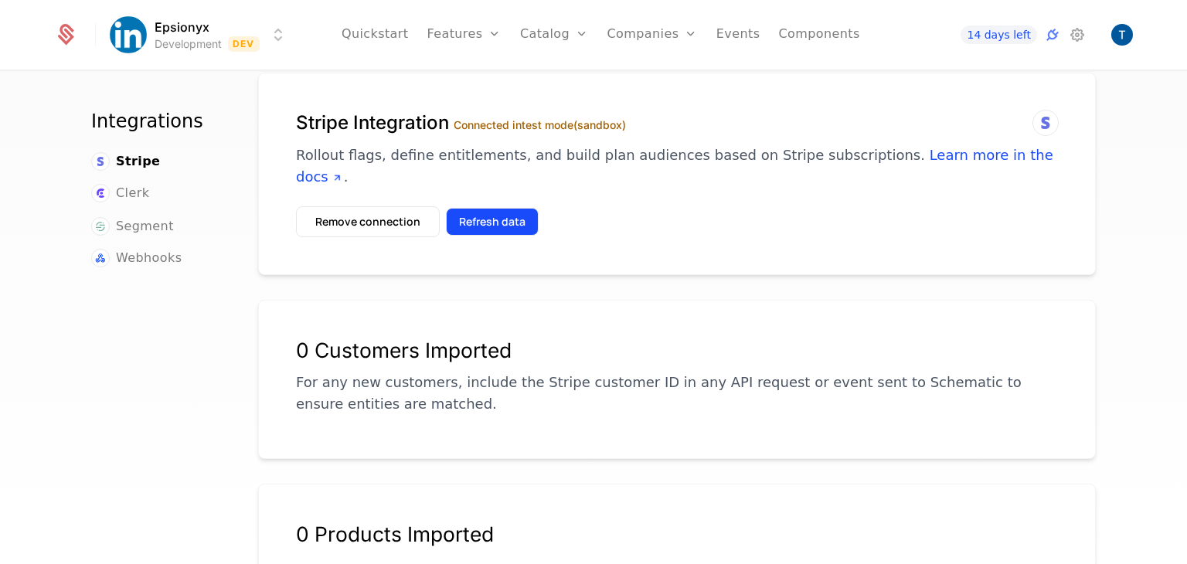
click at [495, 208] on button "Refresh data" at bounding box center [492, 222] width 93 height 28
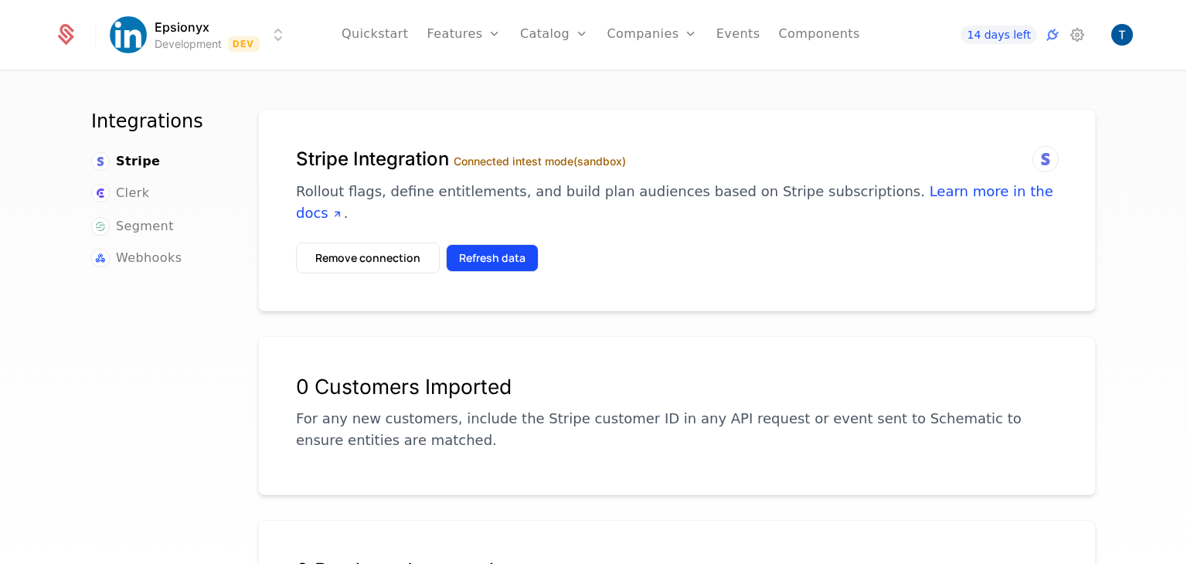
click at [482, 244] on button "Refresh data" at bounding box center [492, 258] width 93 height 28
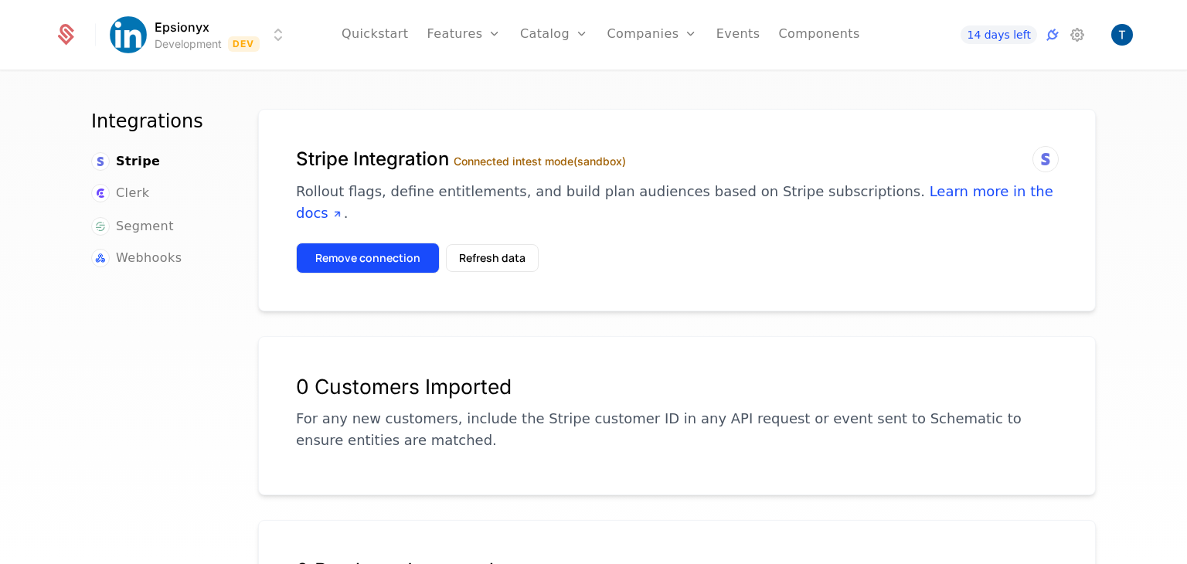
click at [351, 243] on button "Remove connection" at bounding box center [368, 258] width 144 height 31
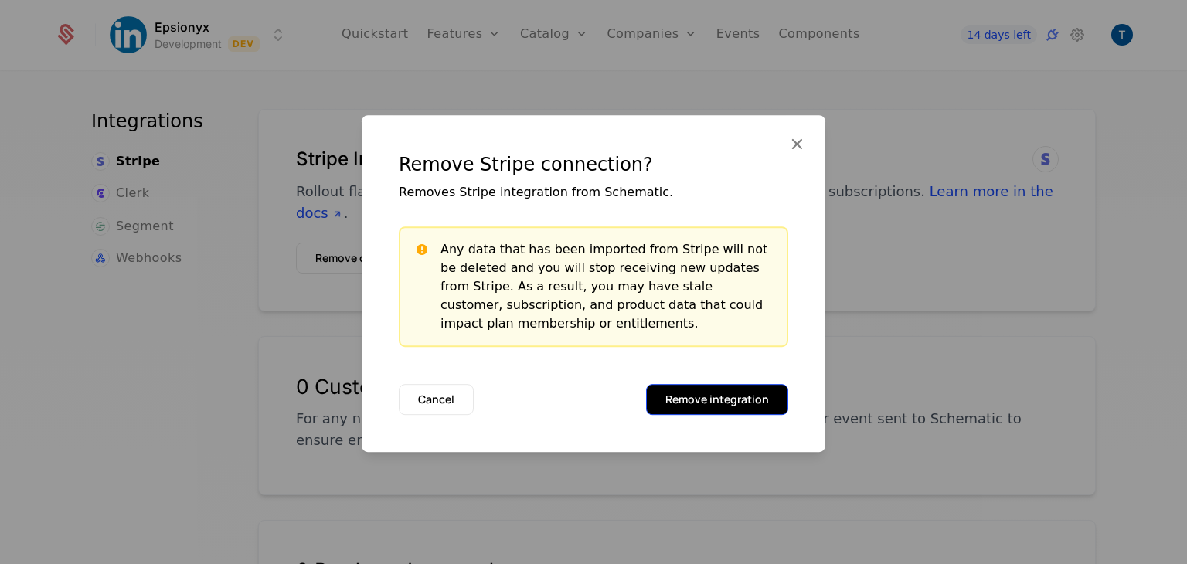
click at [724, 400] on button "Remove integration" at bounding box center [717, 399] width 142 height 31
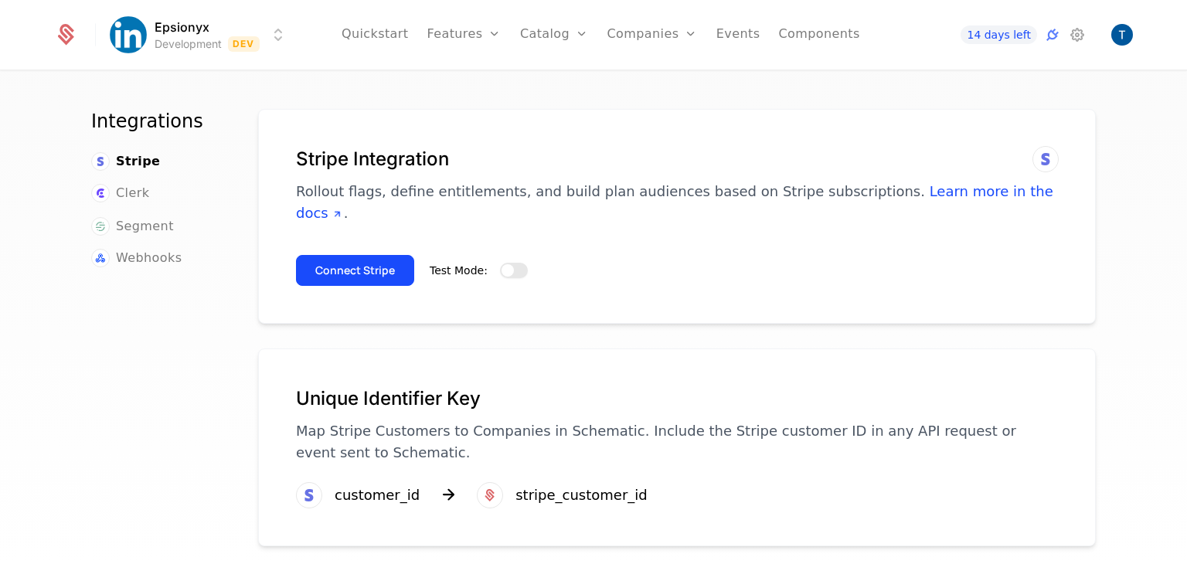
click at [502, 264] on span "button" at bounding box center [508, 270] width 12 height 12
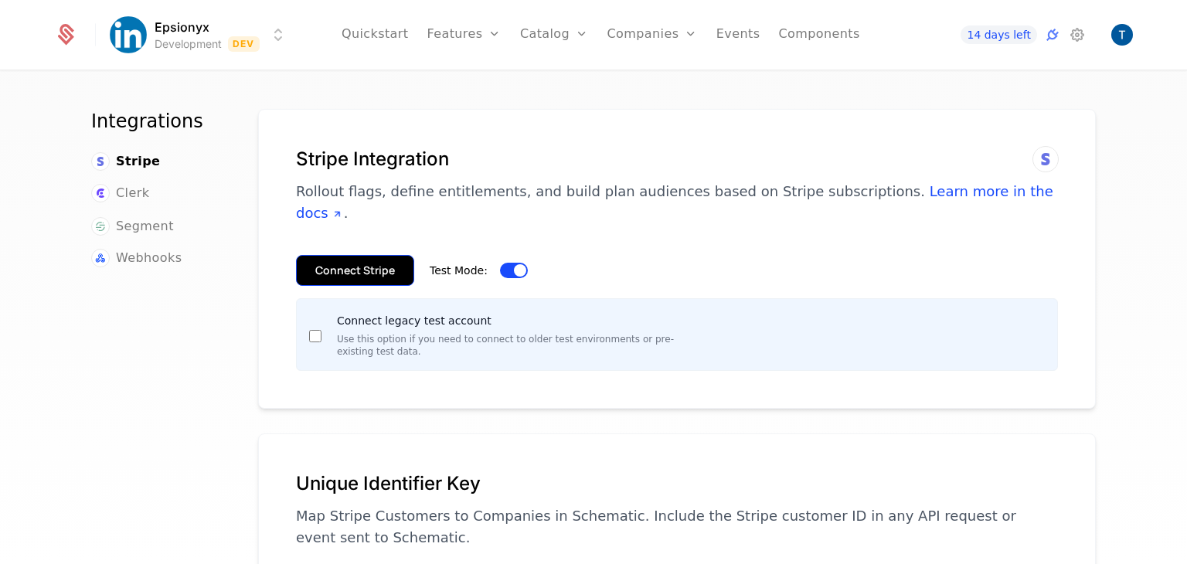
click at [331, 255] on button "Connect Stripe" at bounding box center [355, 270] width 118 height 31
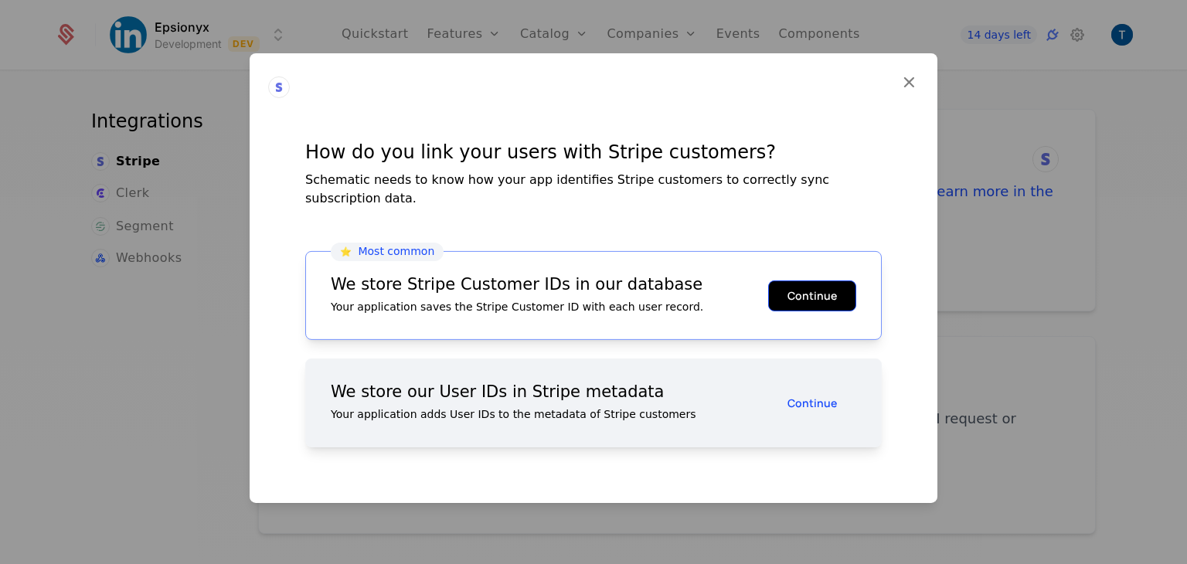
click at [795, 285] on button "Continue" at bounding box center [812, 295] width 88 height 31
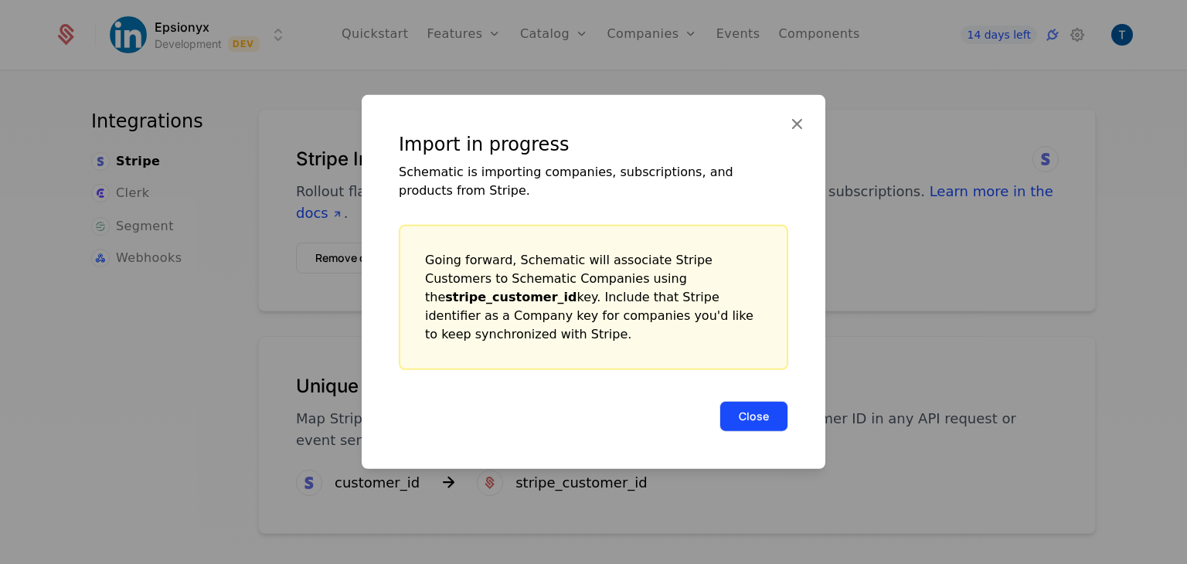
click at [749, 414] on button "Close" at bounding box center [754, 416] width 69 height 31
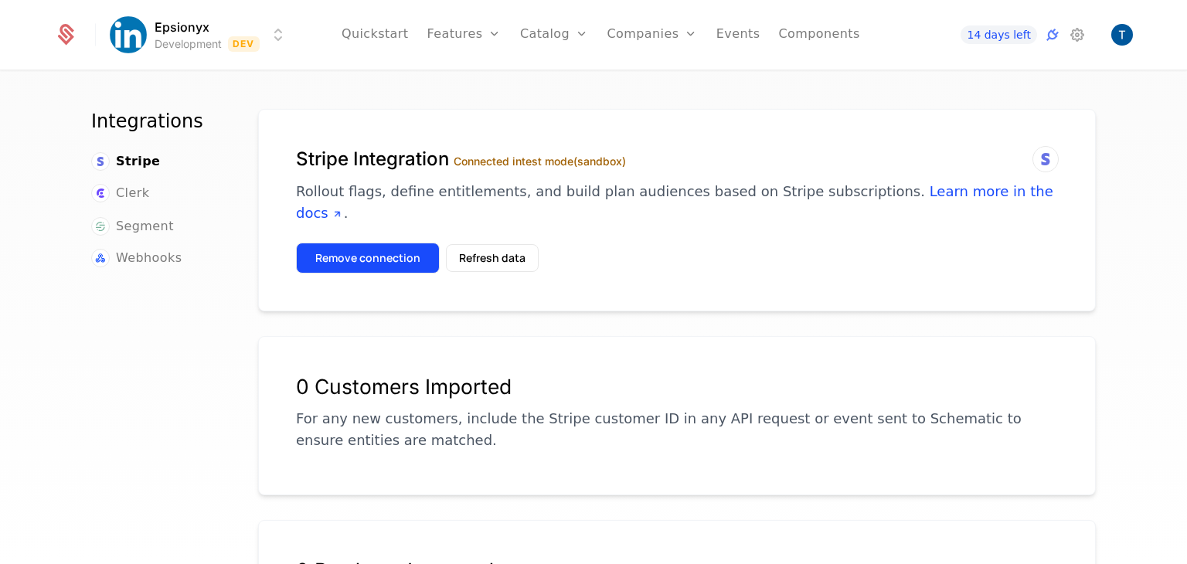
click at [376, 244] on button "Remove connection" at bounding box center [368, 258] width 144 height 31
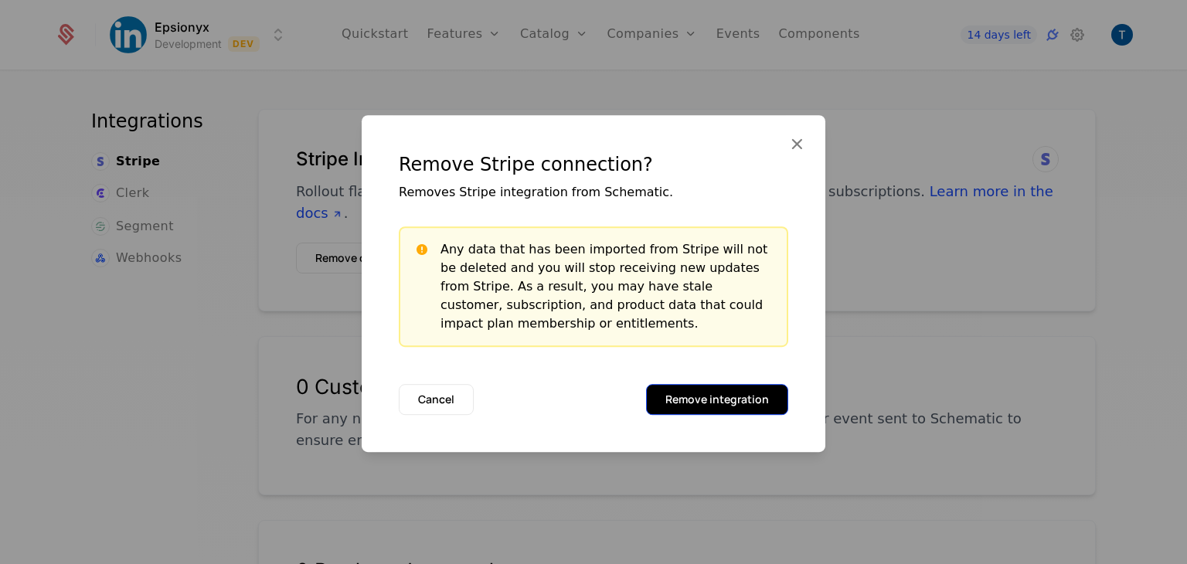
click at [679, 403] on button "Remove integration" at bounding box center [717, 399] width 142 height 31
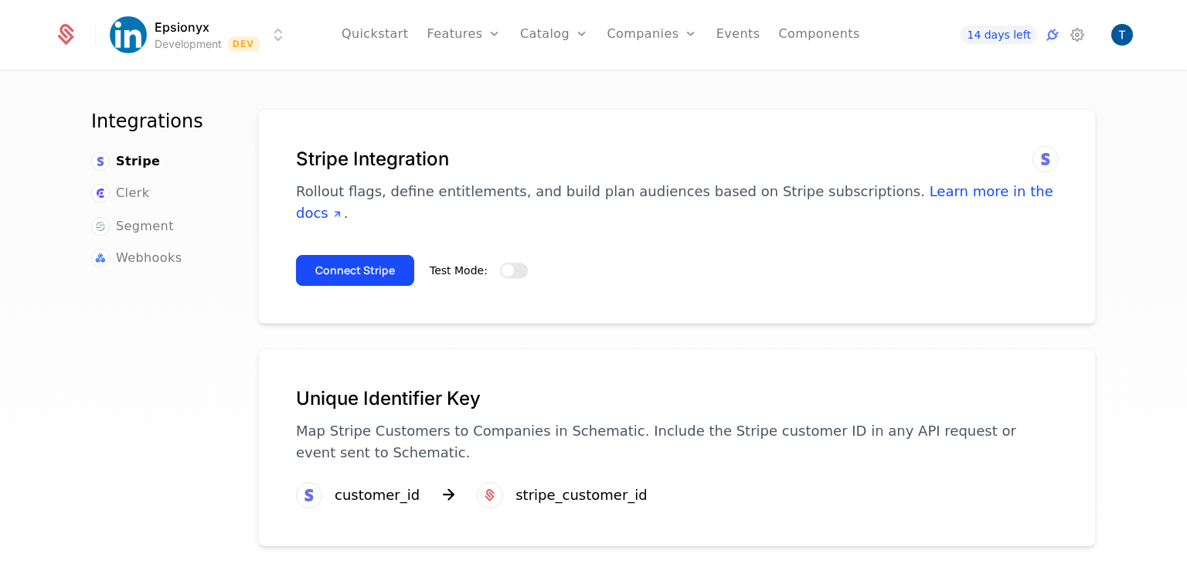
click at [504, 263] on button "Test Mode:" at bounding box center [514, 270] width 28 height 15
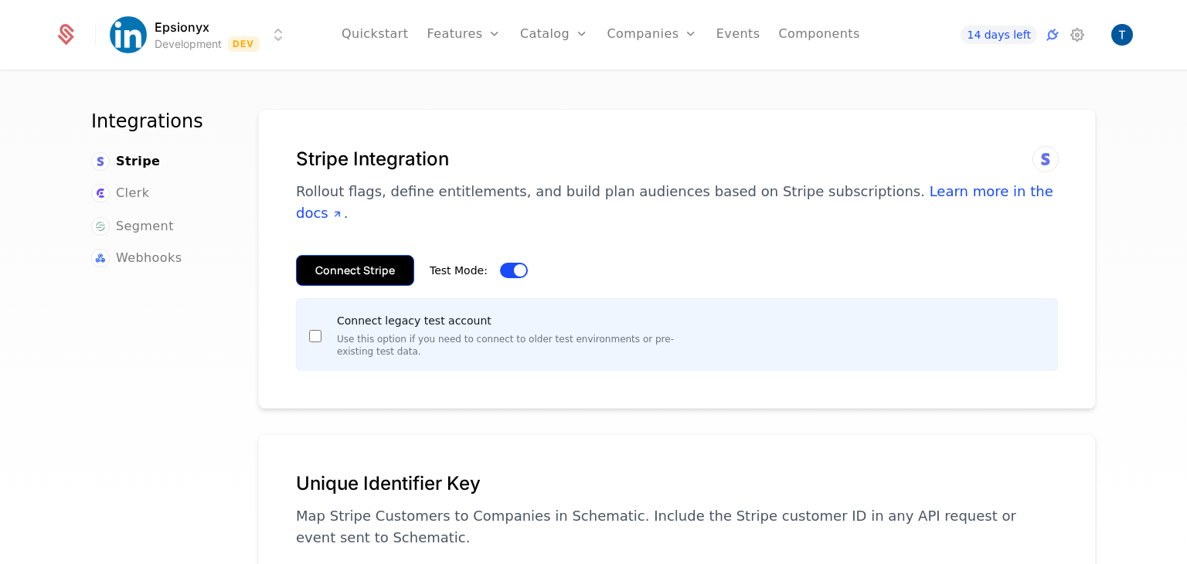
click at [352, 255] on button "Connect Stripe" at bounding box center [355, 270] width 118 height 31
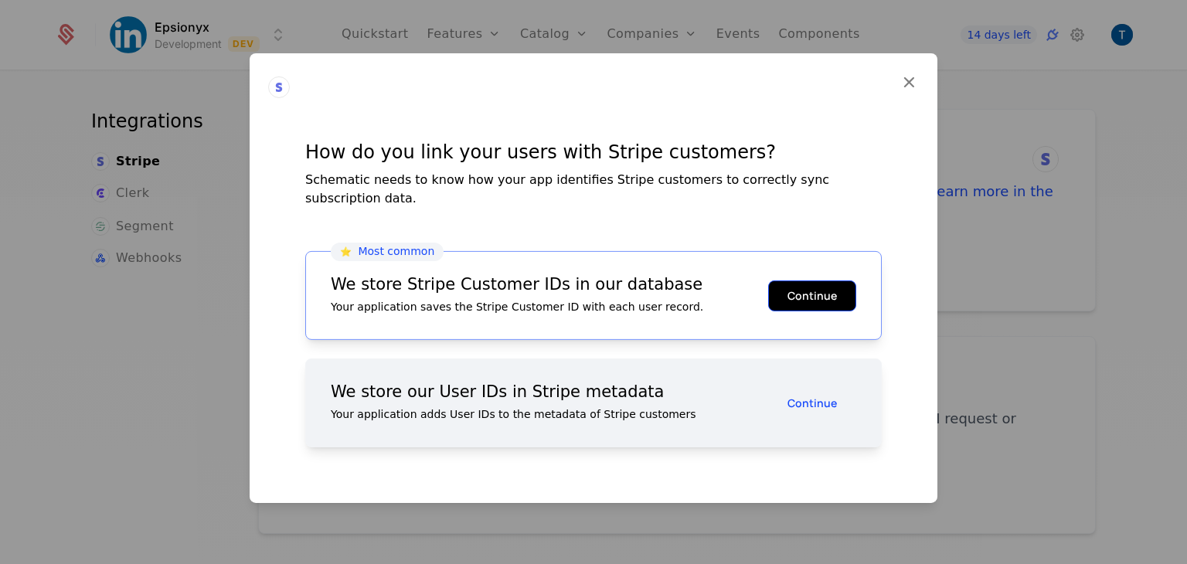
click at [798, 282] on button "Continue" at bounding box center [812, 295] width 88 height 31
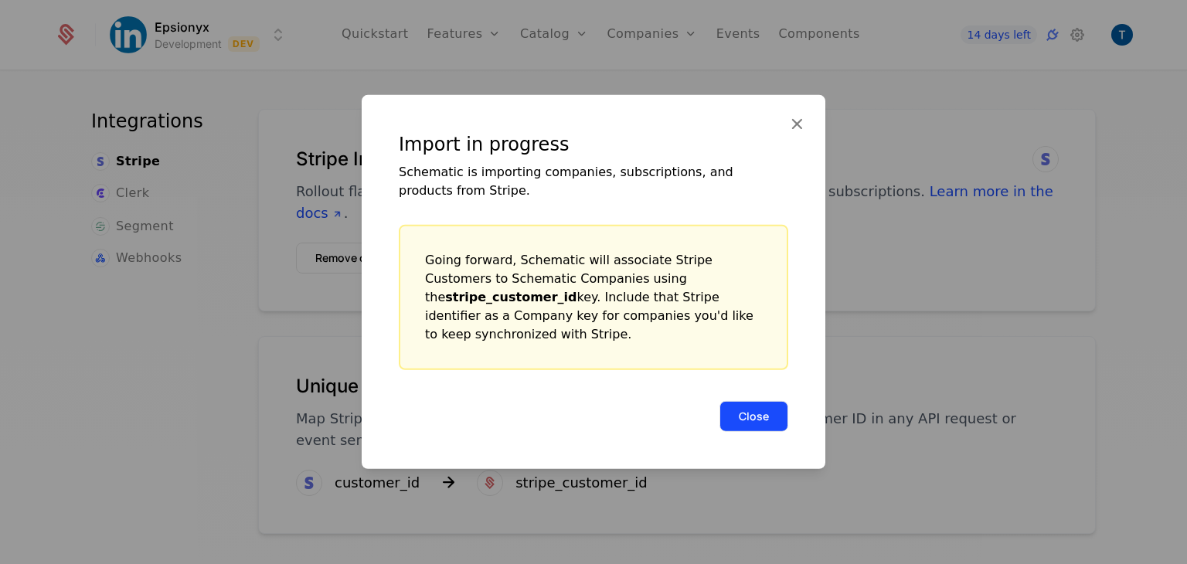
click at [733, 403] on button "Close" at bounding box center [754, 416] width 69 height 31
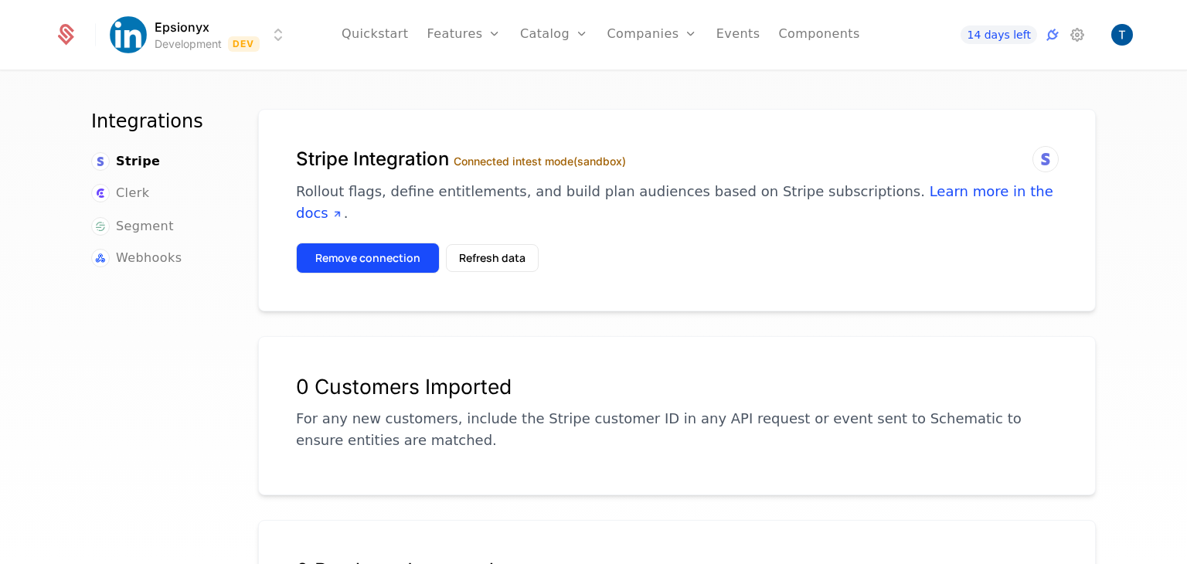
click at [384, 243] on button "Remove connection" at bounding box center [368, 258] width 144 height 31
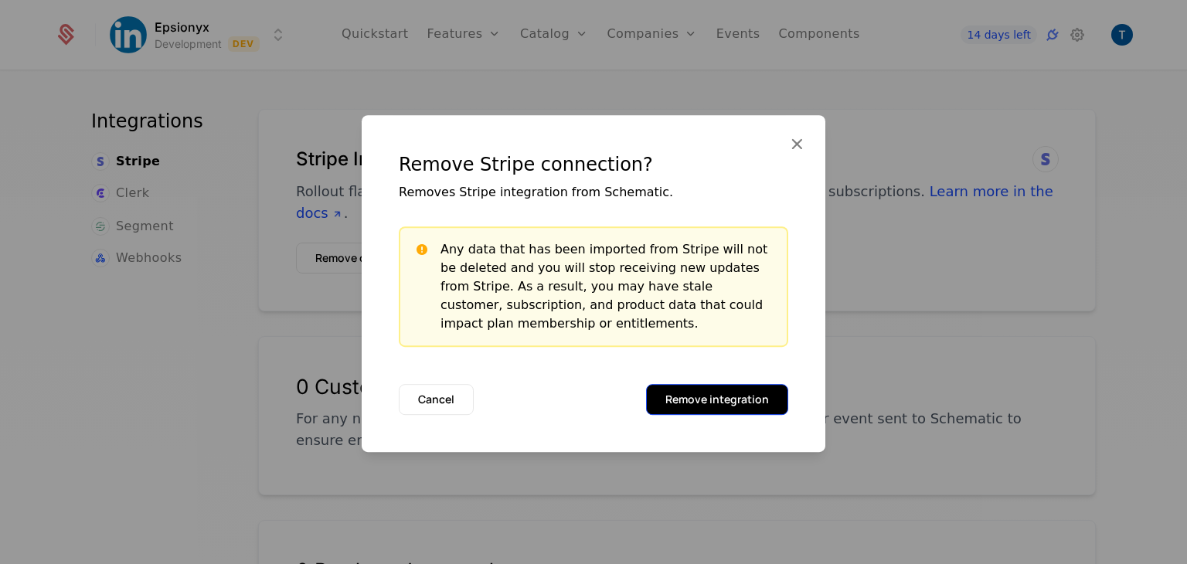
click at [717, 405] on button "Remove integration" at bounding box center [717, 399] width 142 height 31
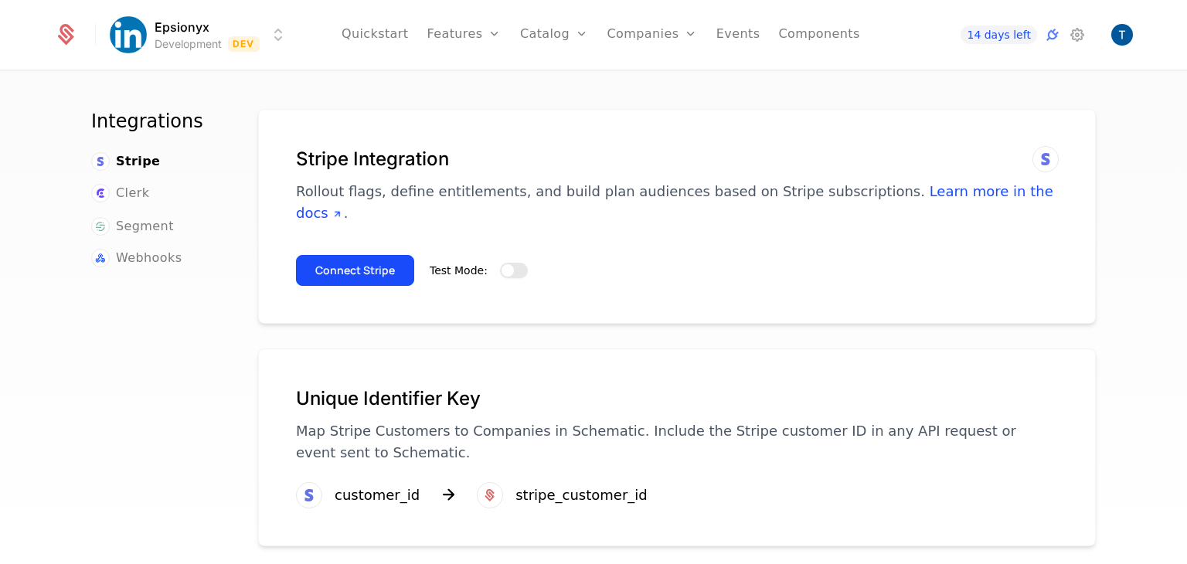
click at [504, 263] on button "Test Mode:" at bounding box center [514, 270] width 28 height 15
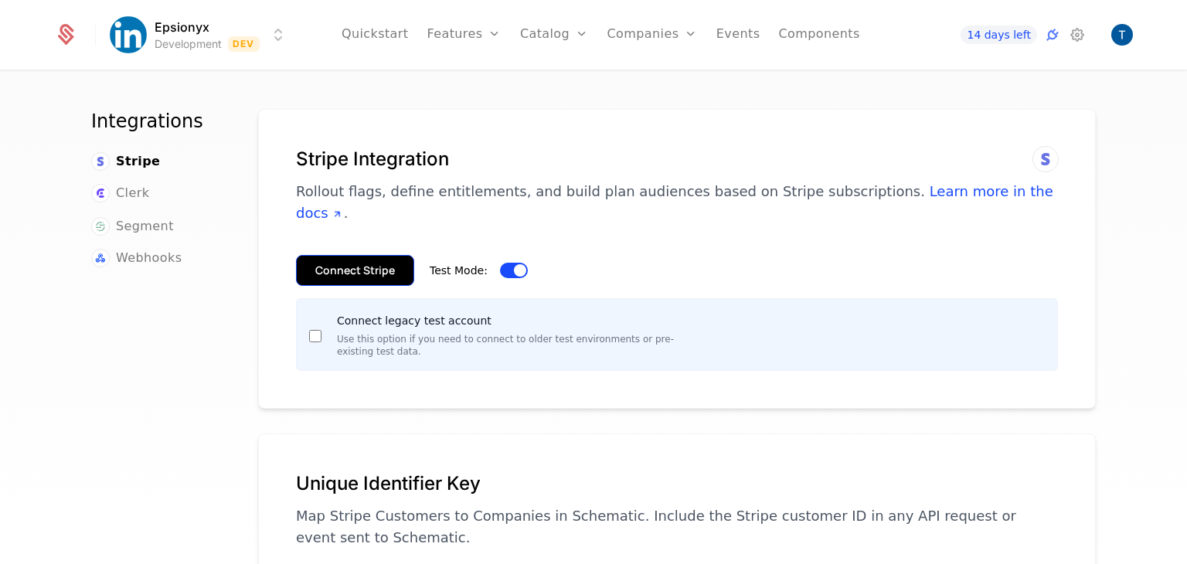
click at [355, 255] on button "Connect Stripe" at bounding box center [355, 270] width 118 height 31
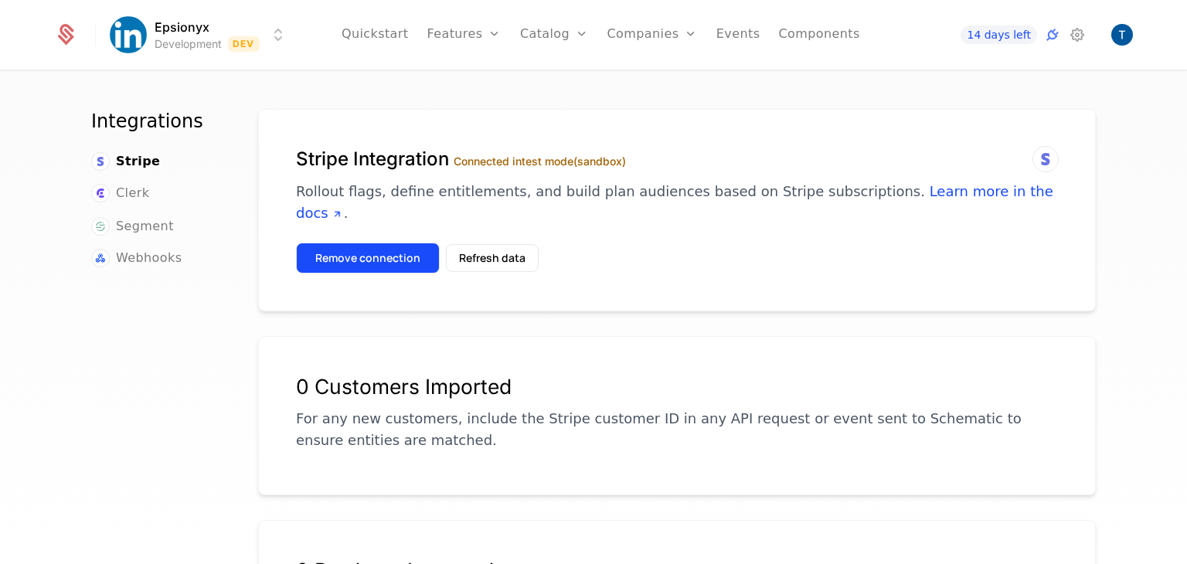
click at [371, 243] on button "Remove connection" at bounding box center [368, 258] width 144 height 31
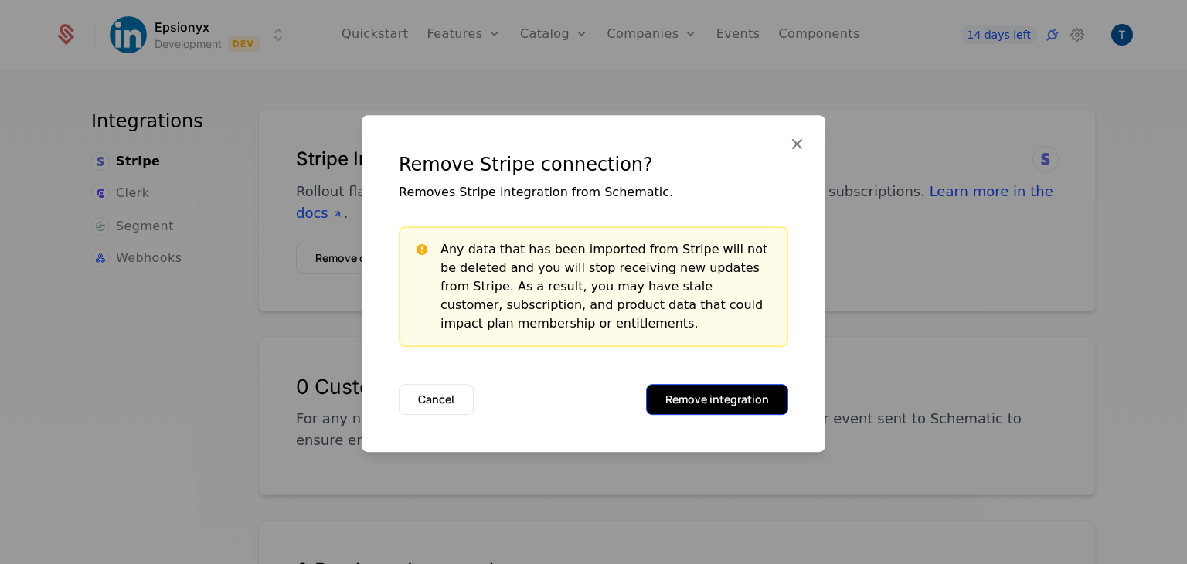
click at [666, 397] on button "Remove integration" at bounding box center [717, 399] width 142 height 31
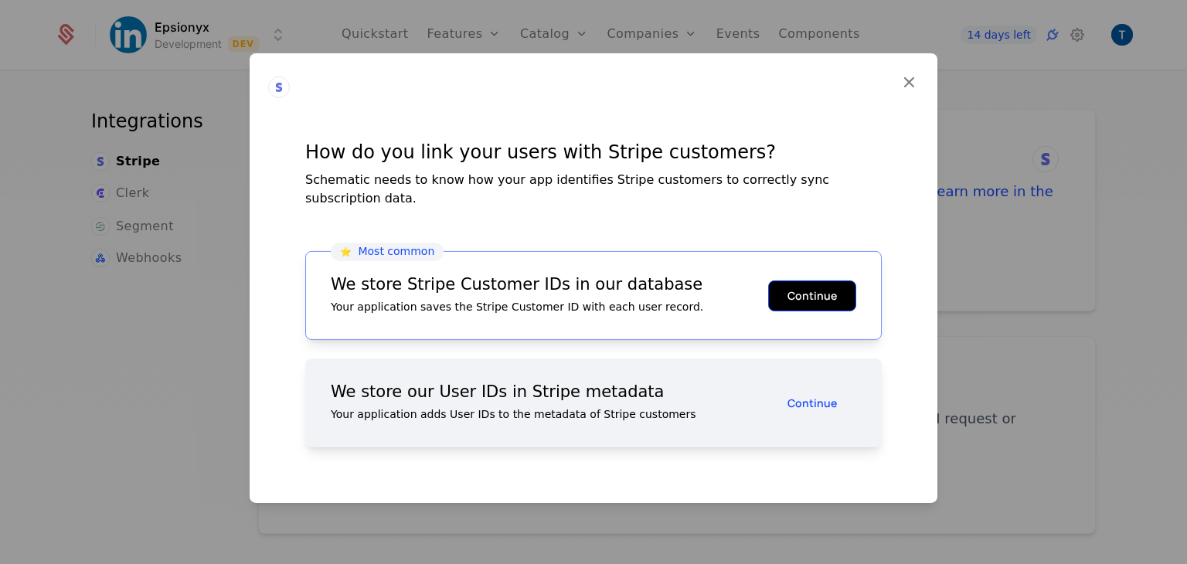
click at [797, 291] on button "Continue" at bounding box center [812, 295] width 88 height 31
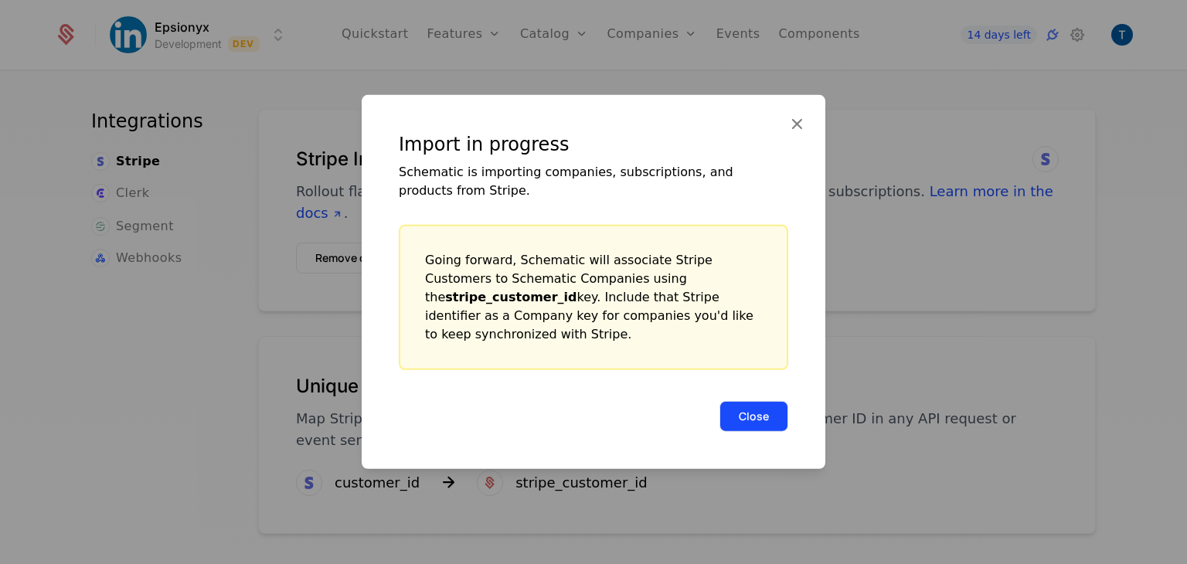
click at [753, 409] on button "Close" at bounding box center [754, 416] width 69 height 31
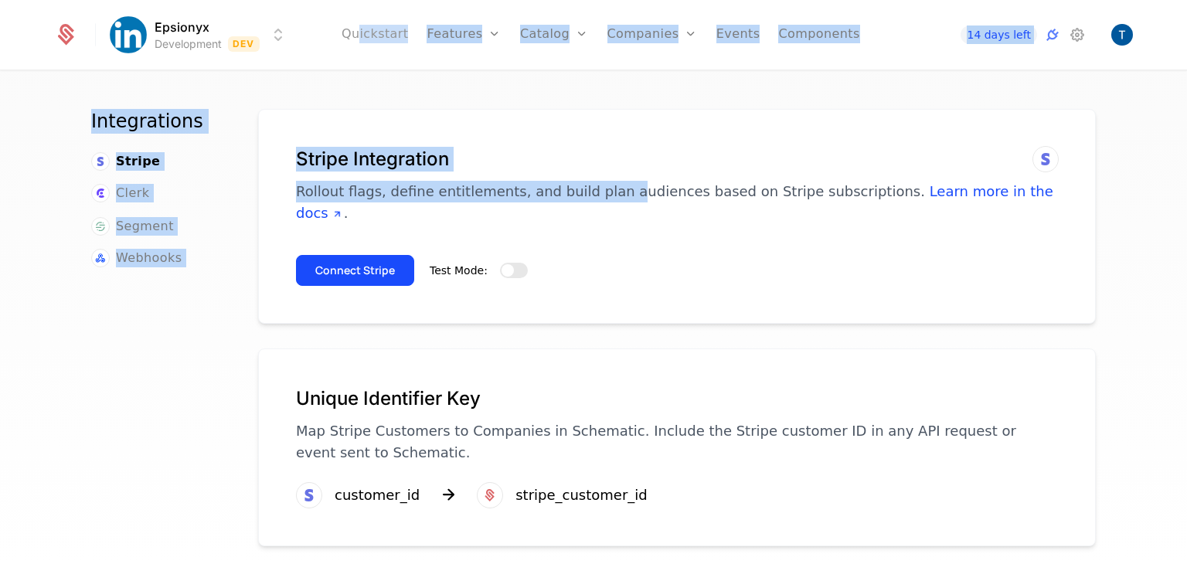
drag, startPoint x: 597, startPoint y: 186, endPoint x: 377, endPoint y: 7, distance: 284.0
click at [377, 72] on div "Epsionyx Development Dev Quickstart Features Features Flags Catalog Plans Add O…" at bounding box center [593, 323] width 1187 height 502
